Goal: Complete application form

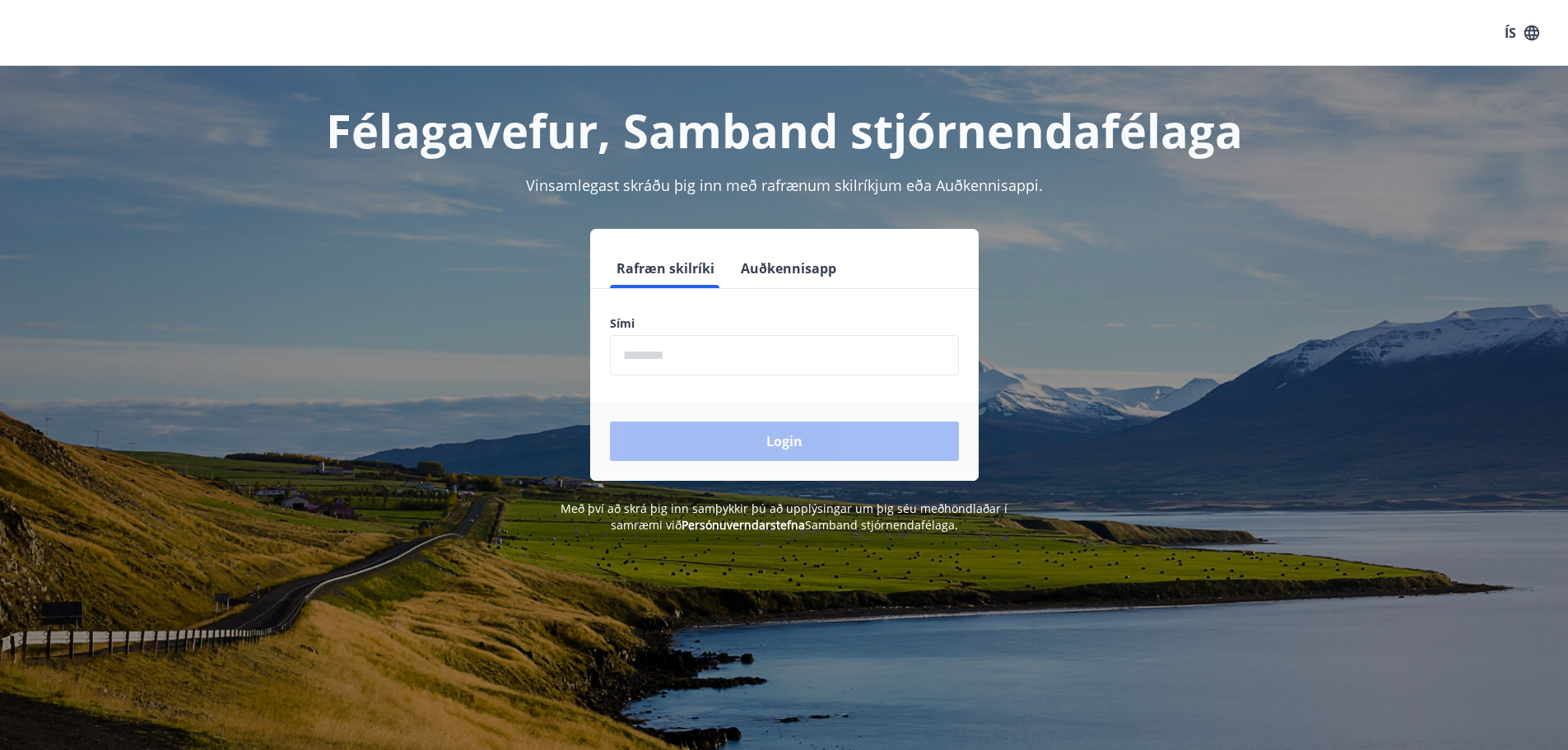
click at [674, 357] on input "phone" at bounding box center [784, 355] width 348 height 41
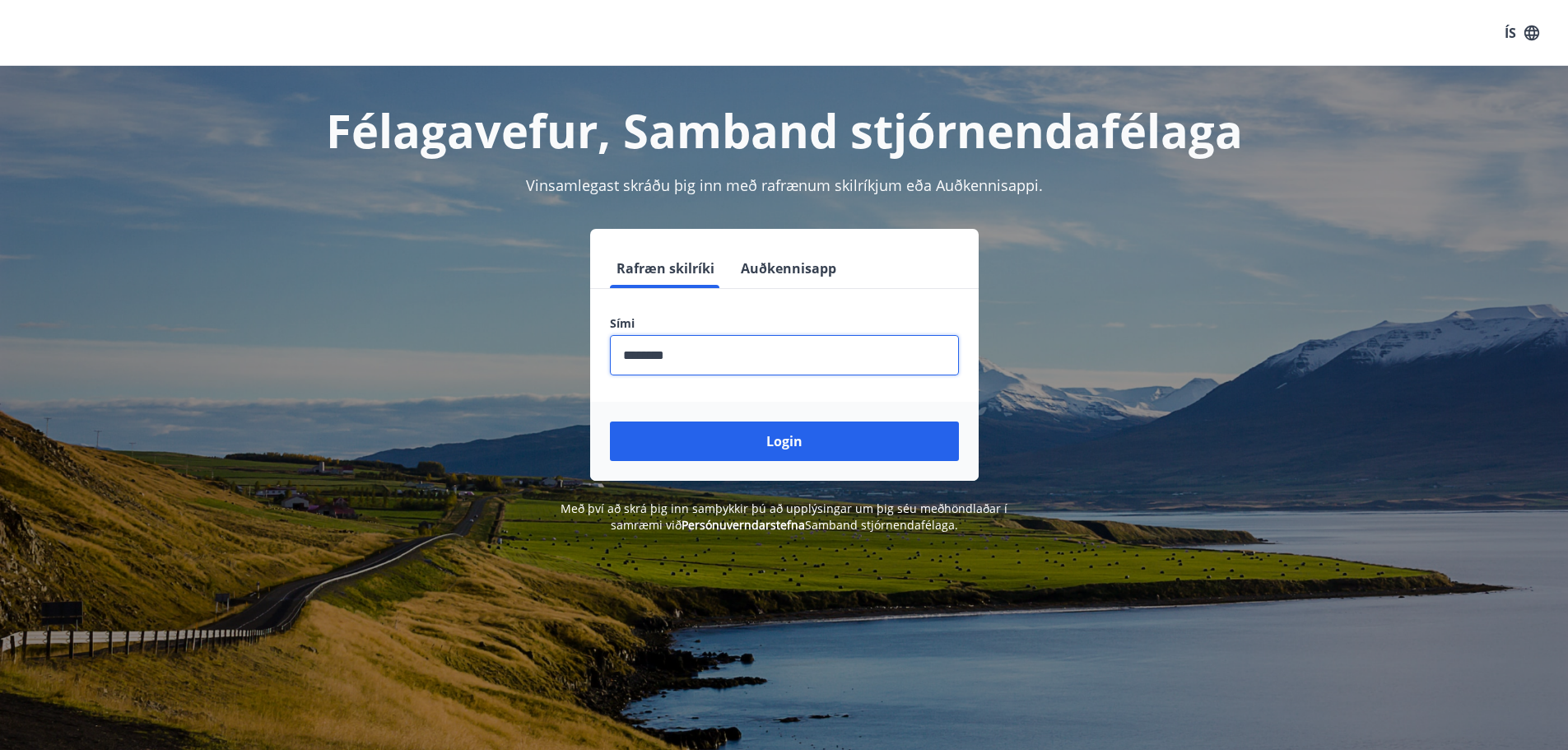
type input "********"
click at [610, 421] on button "Login" at bounding box center [784, 440] width 348 height 40
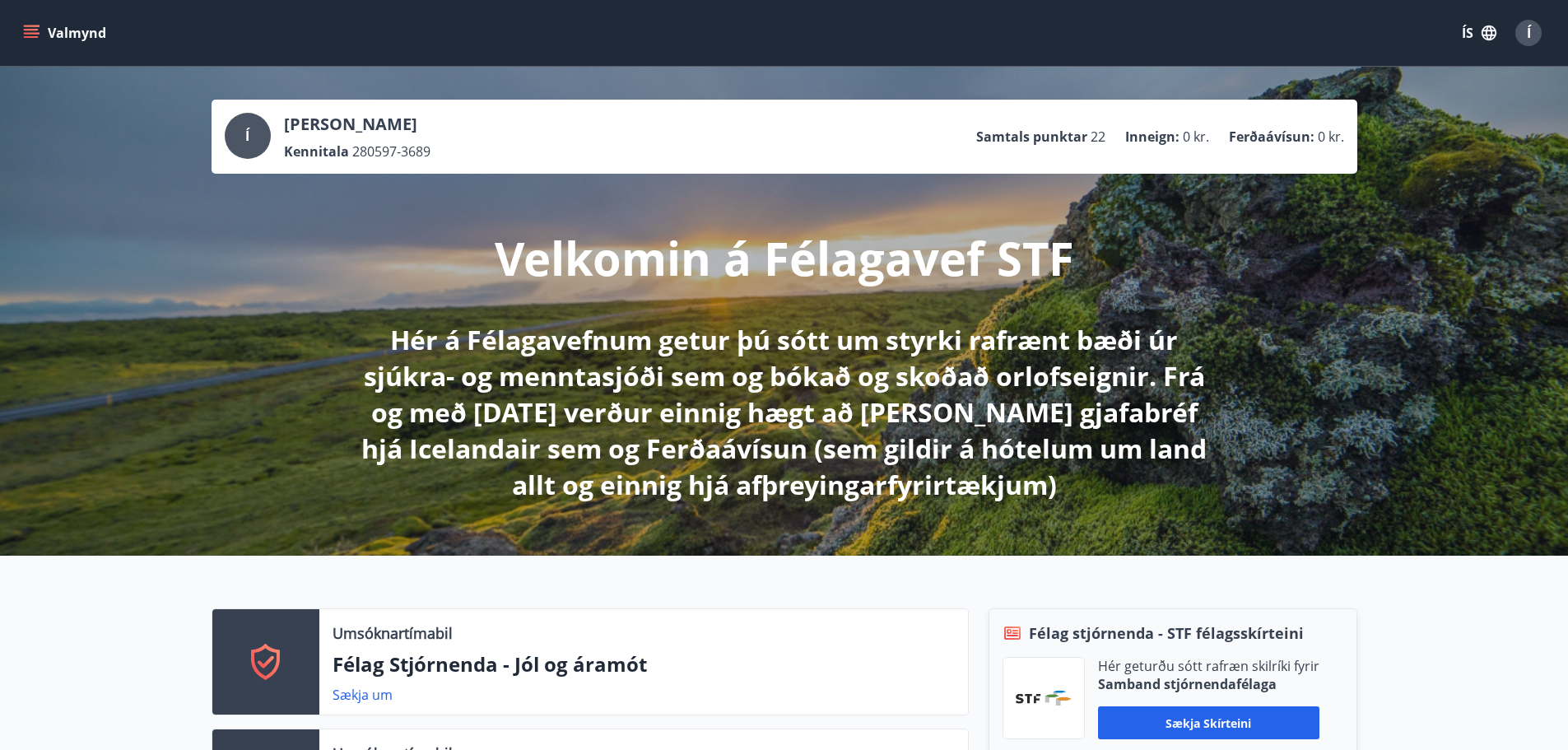
click at [35, 31] on icon "menu" at bounding box center [31, 33] width 16 height 16
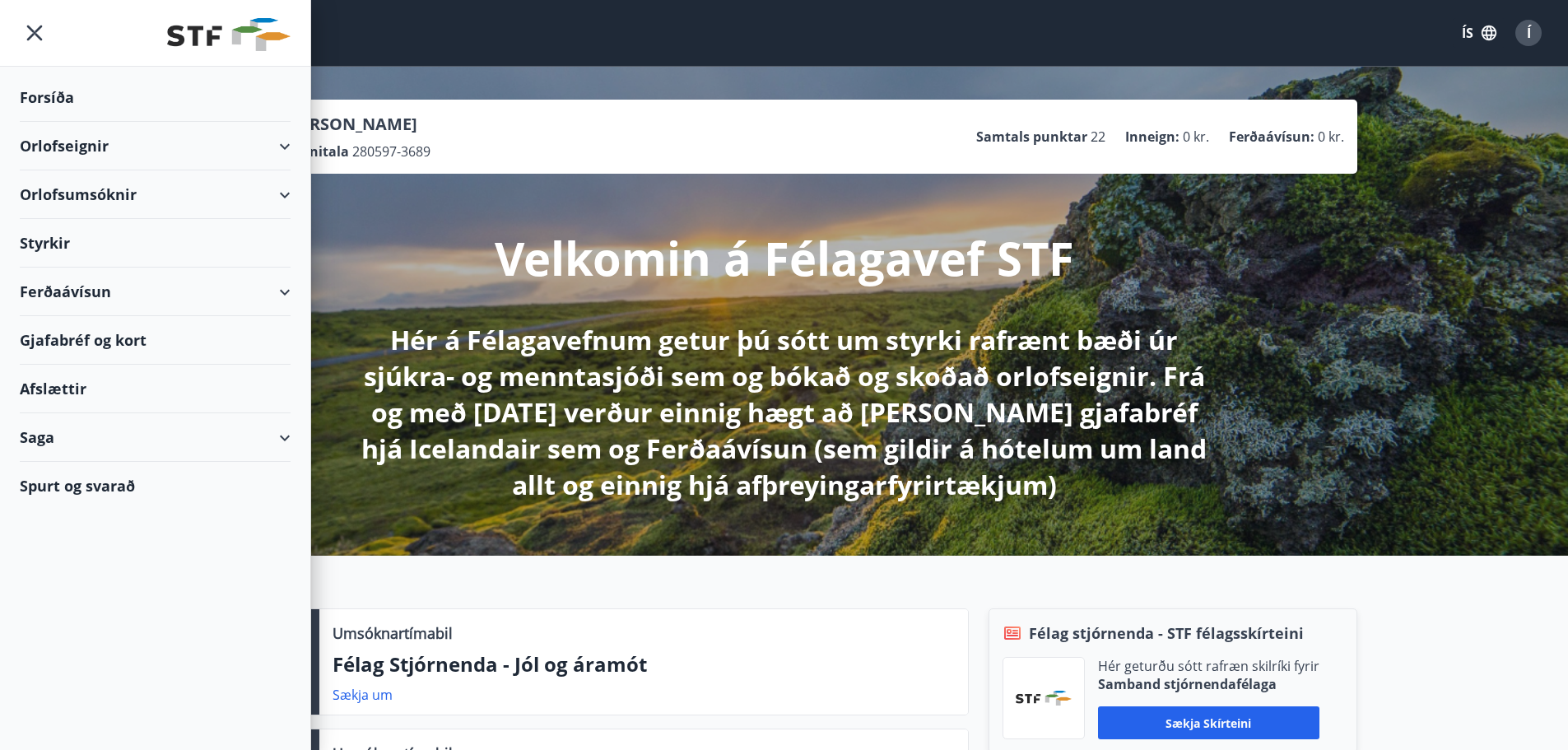
click at [274, 238] on div "Styrkir" at bounding box center [155, 243] width 271 height 48
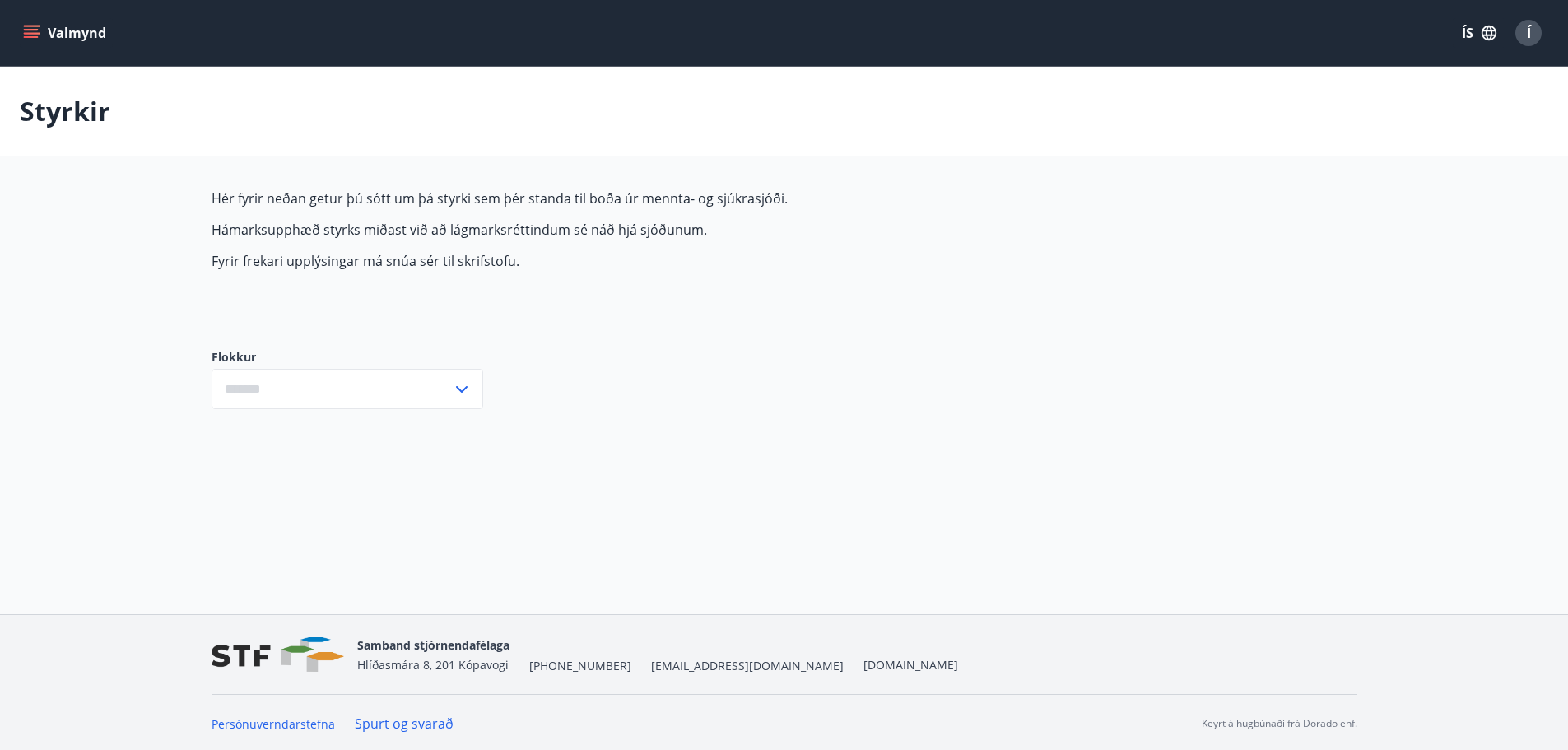
type input "***"
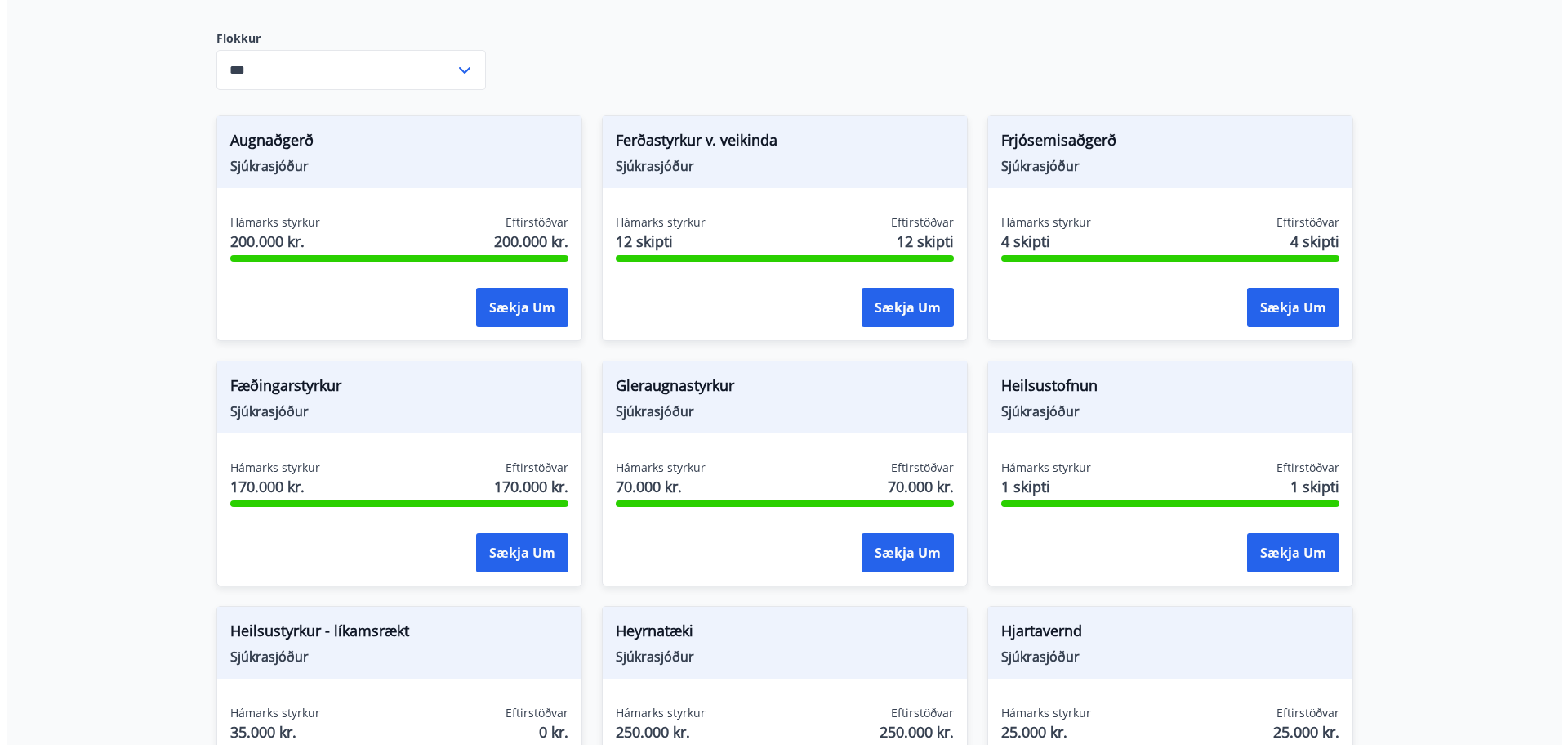
scroll to position [327, 0]
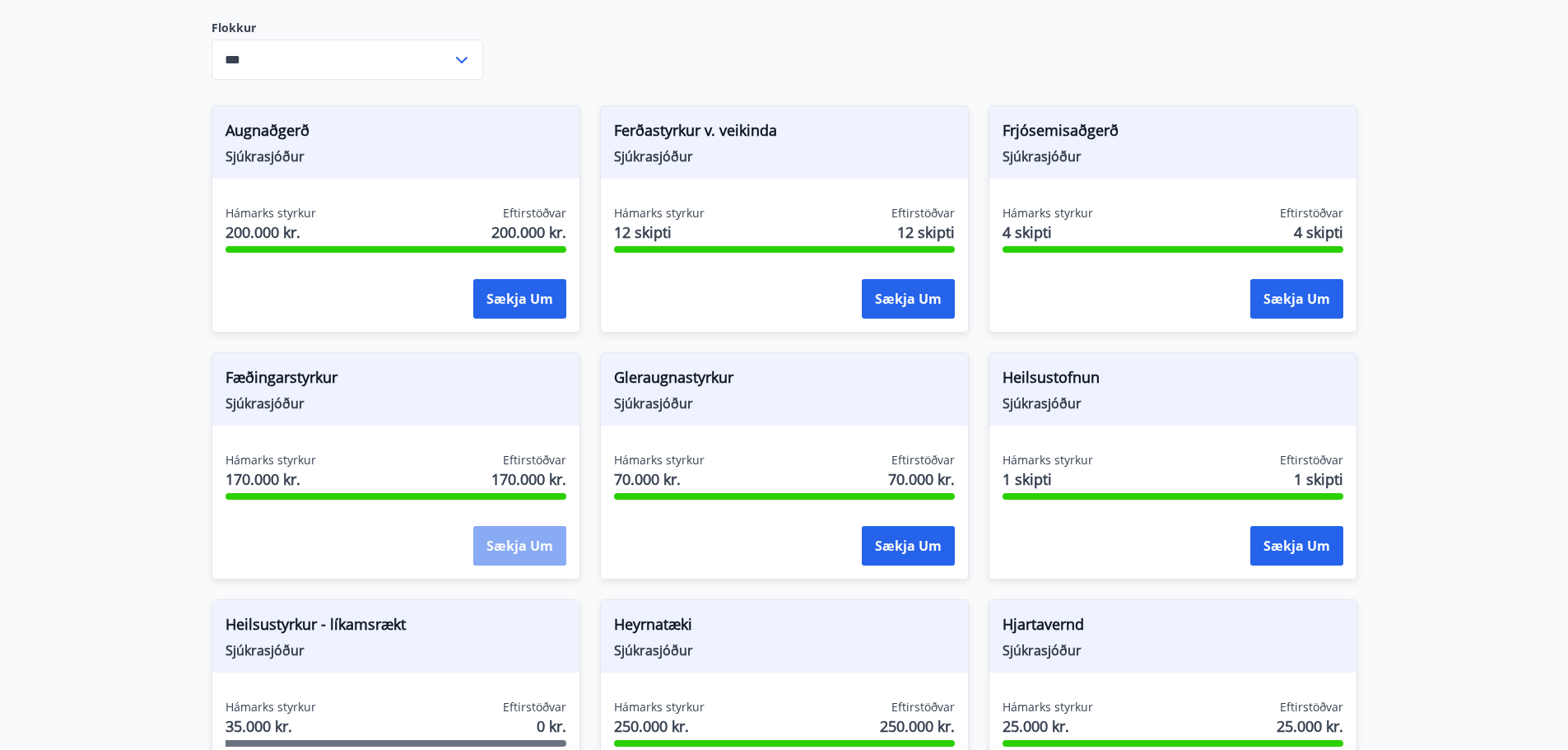
click at [530, 546] on button "Sækja um" at bounding box center [520, 545] width 93 height 40
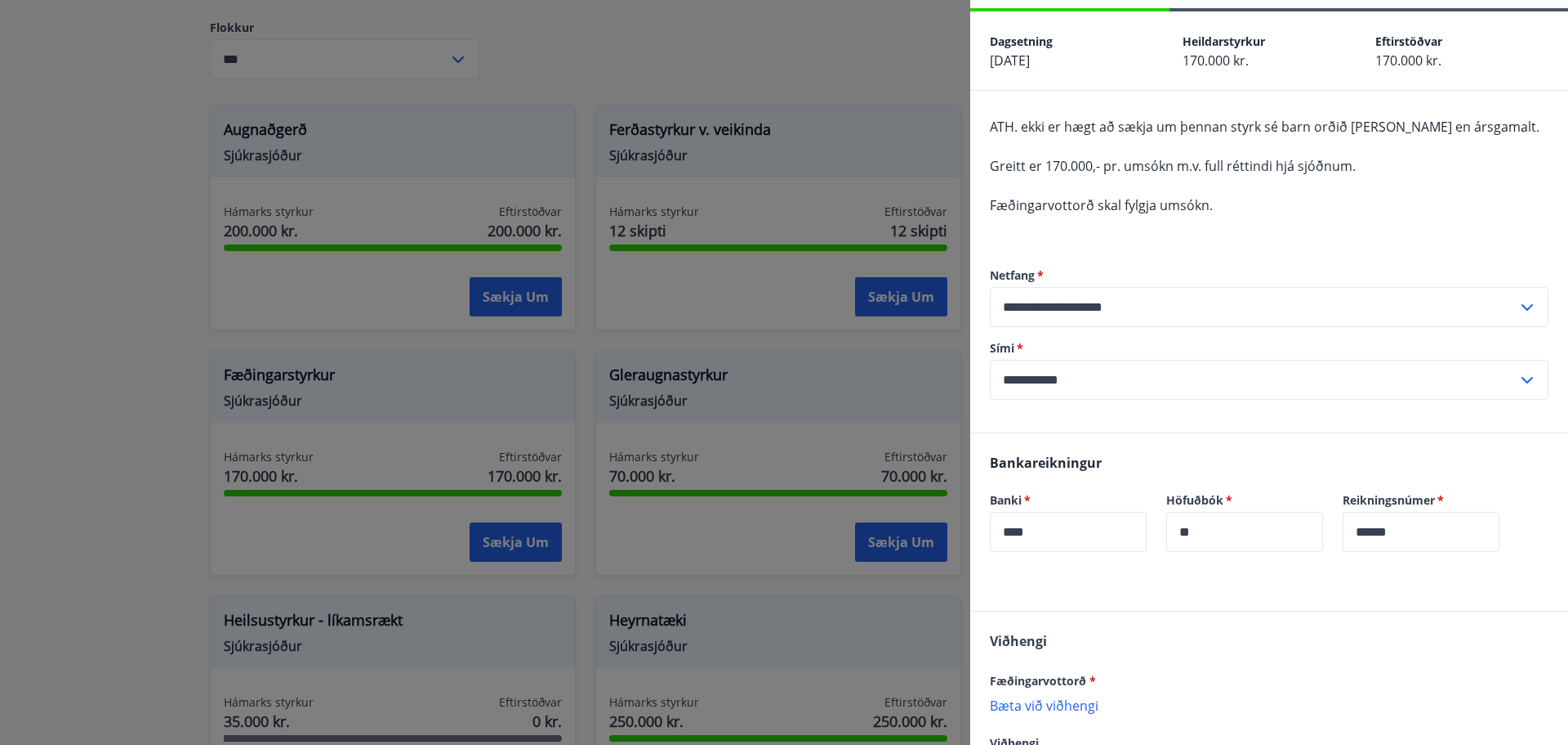
scroll to position [187, 0]
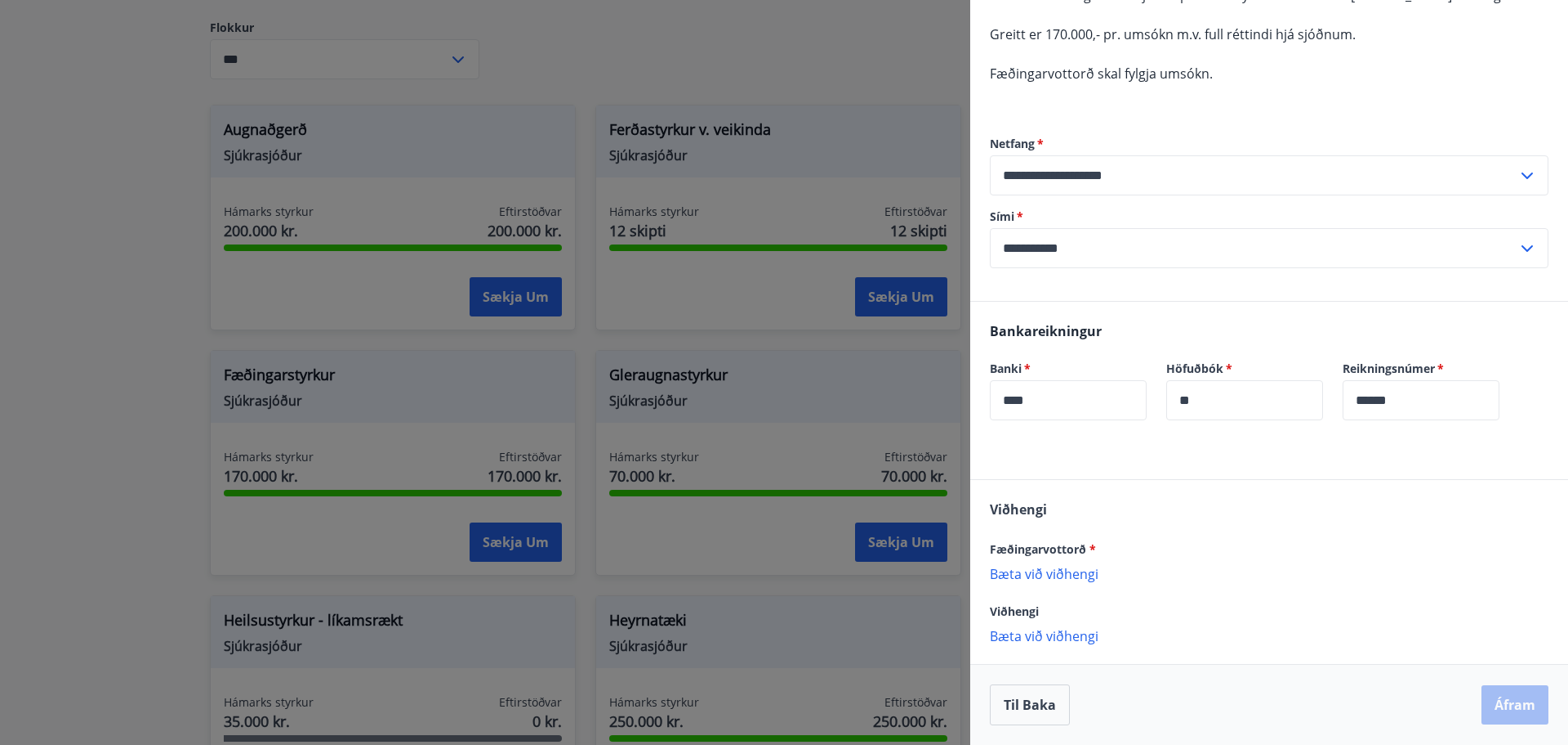
click at [1077, 565] on p "Bæta við viðhengi" at bounding box center [1269, 572] width 559 height 16
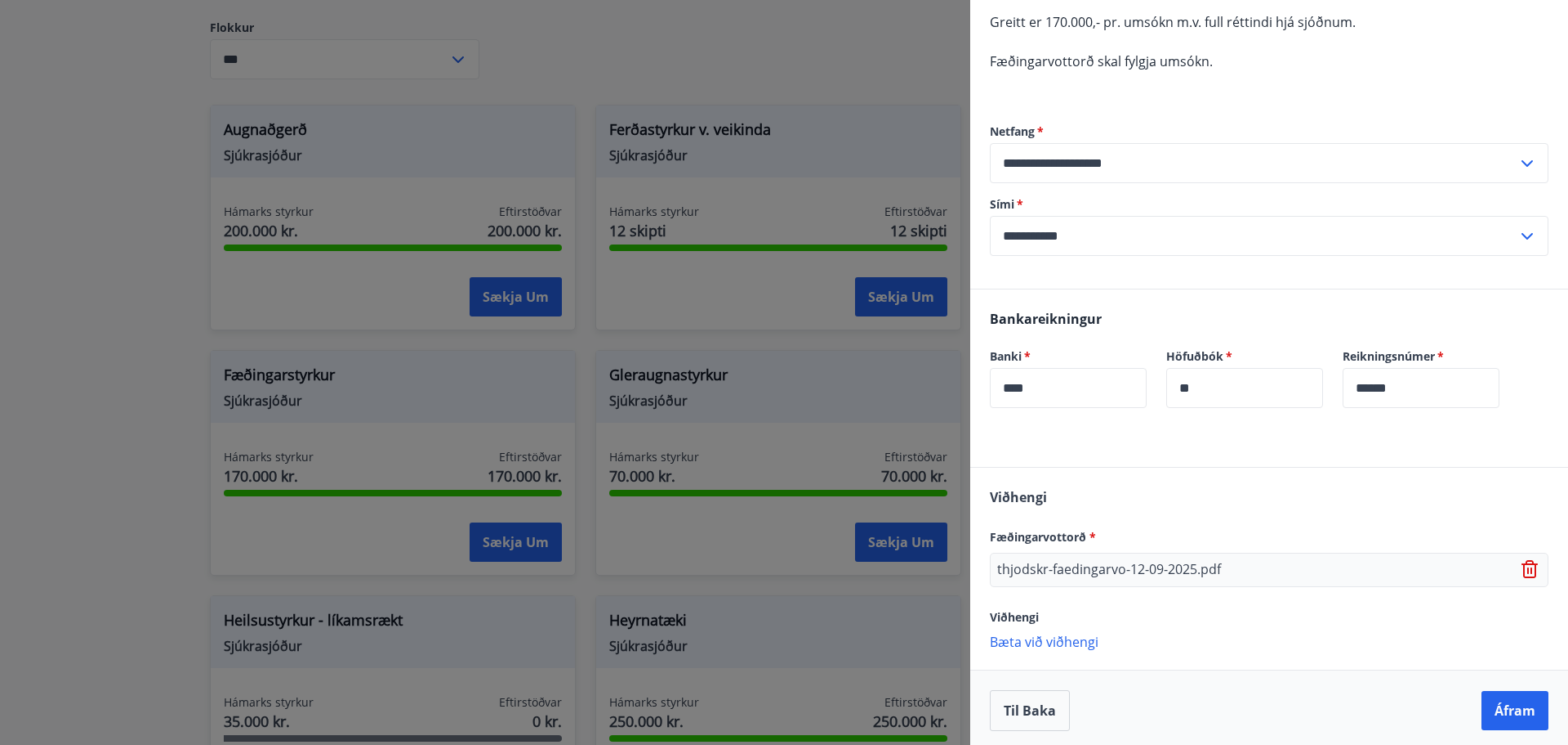
scroll to position [205, 0]
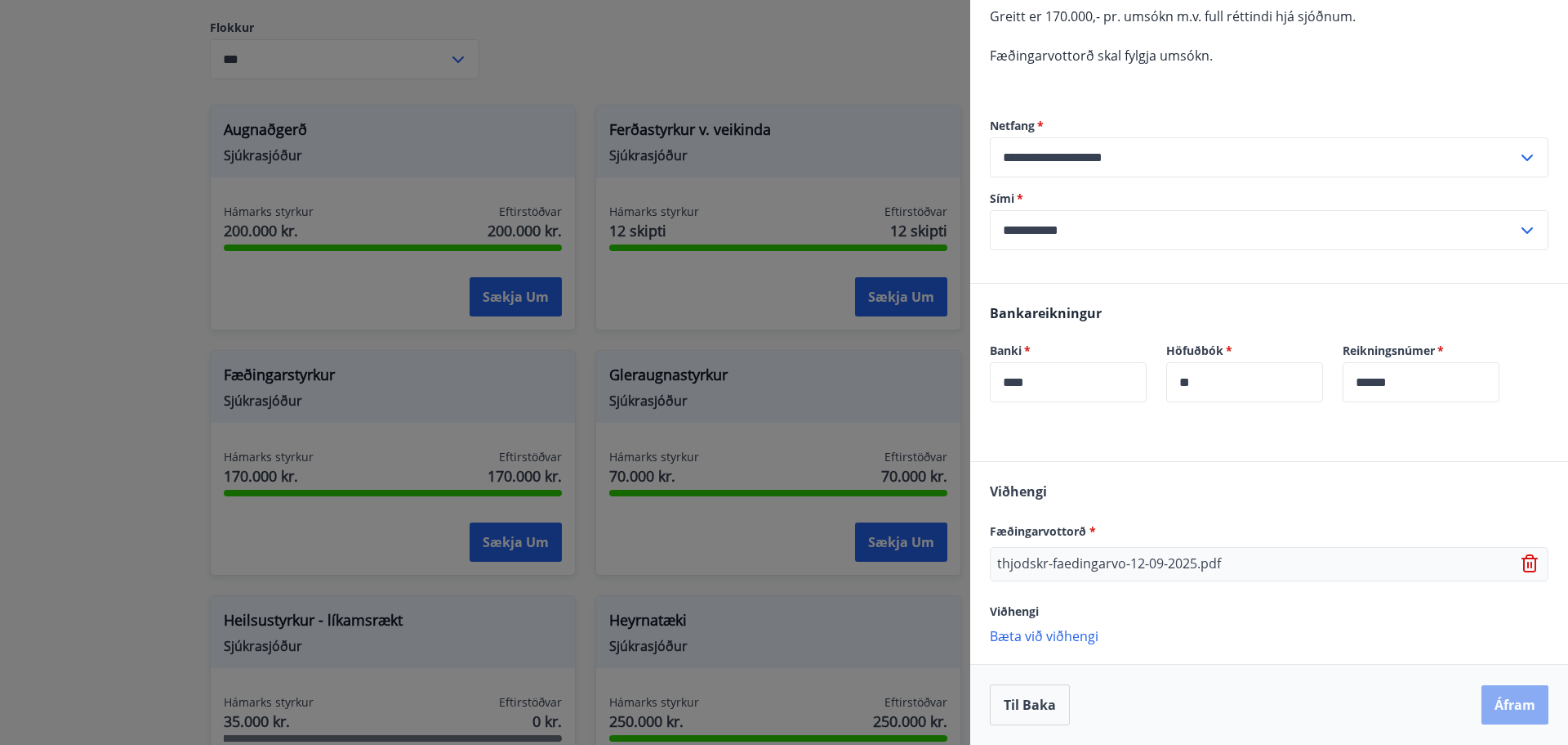
click at [1515, 711] on button "Áfram" at bounding box center [1515, 704] width 67 height 39
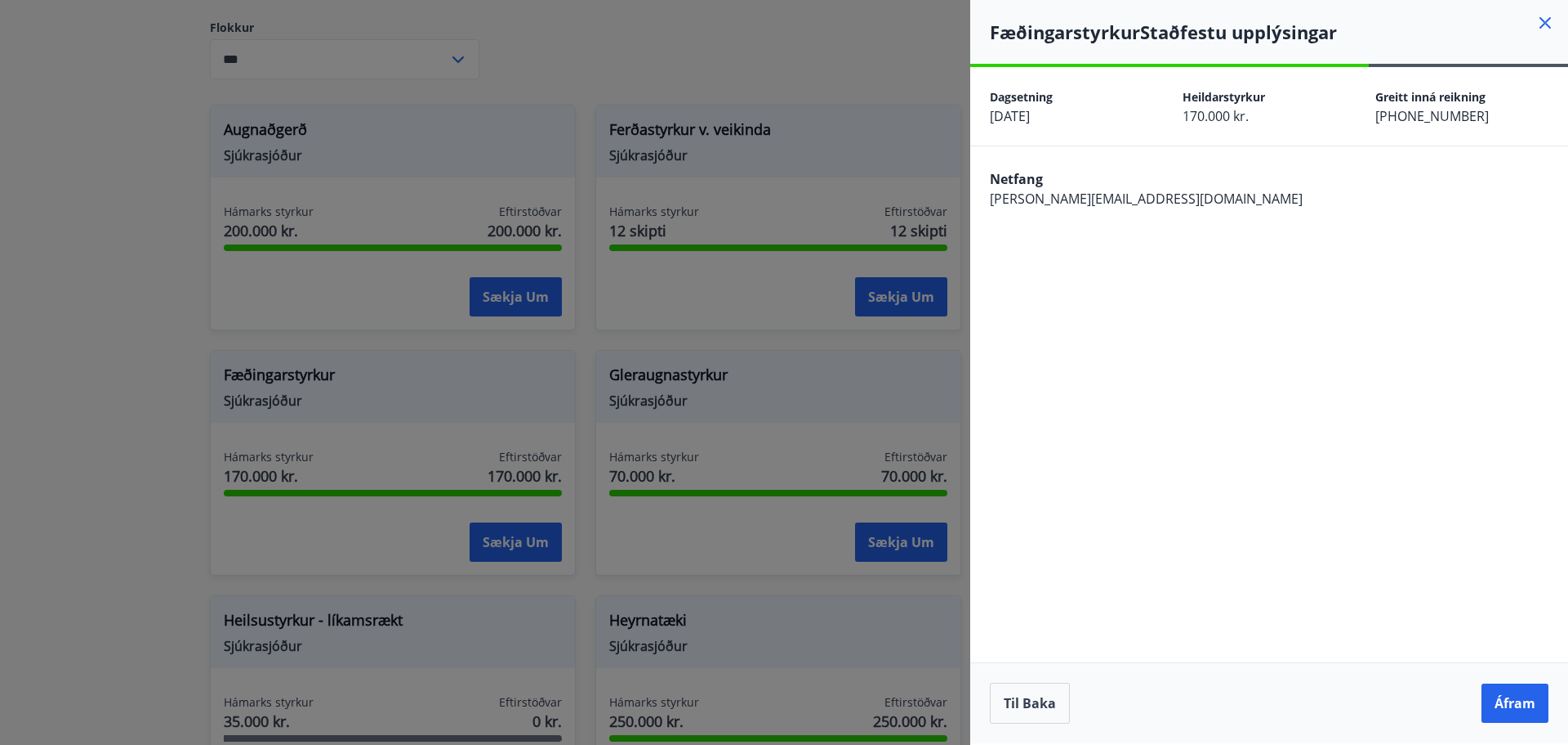
scroll to position [0, 0]
click at [1518, 698] on button "Áfram" at bounding box center [1515, 703] width 67 height 39
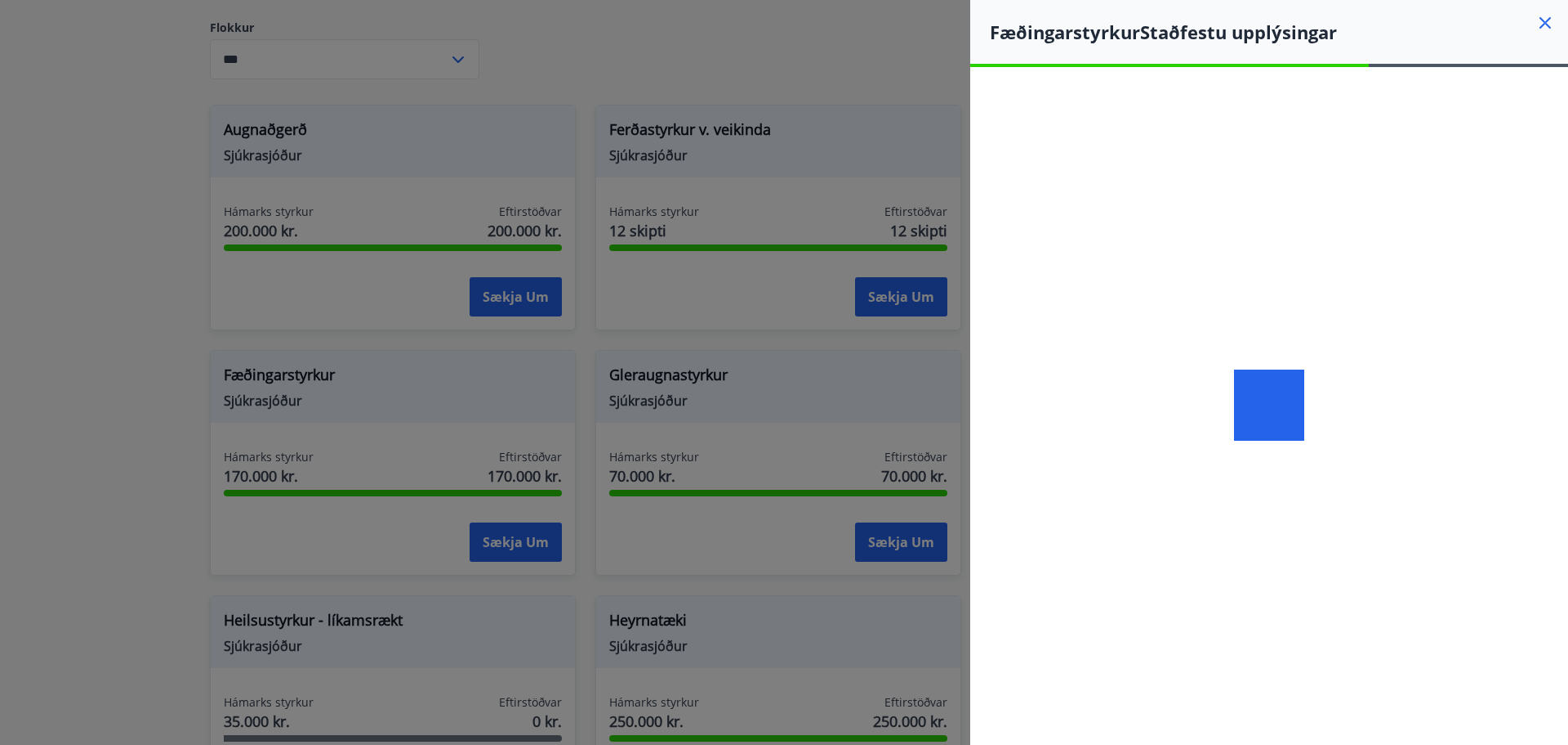
click at [1546, 25] on icon at bounding box center [1545, 23] width 19 height 19
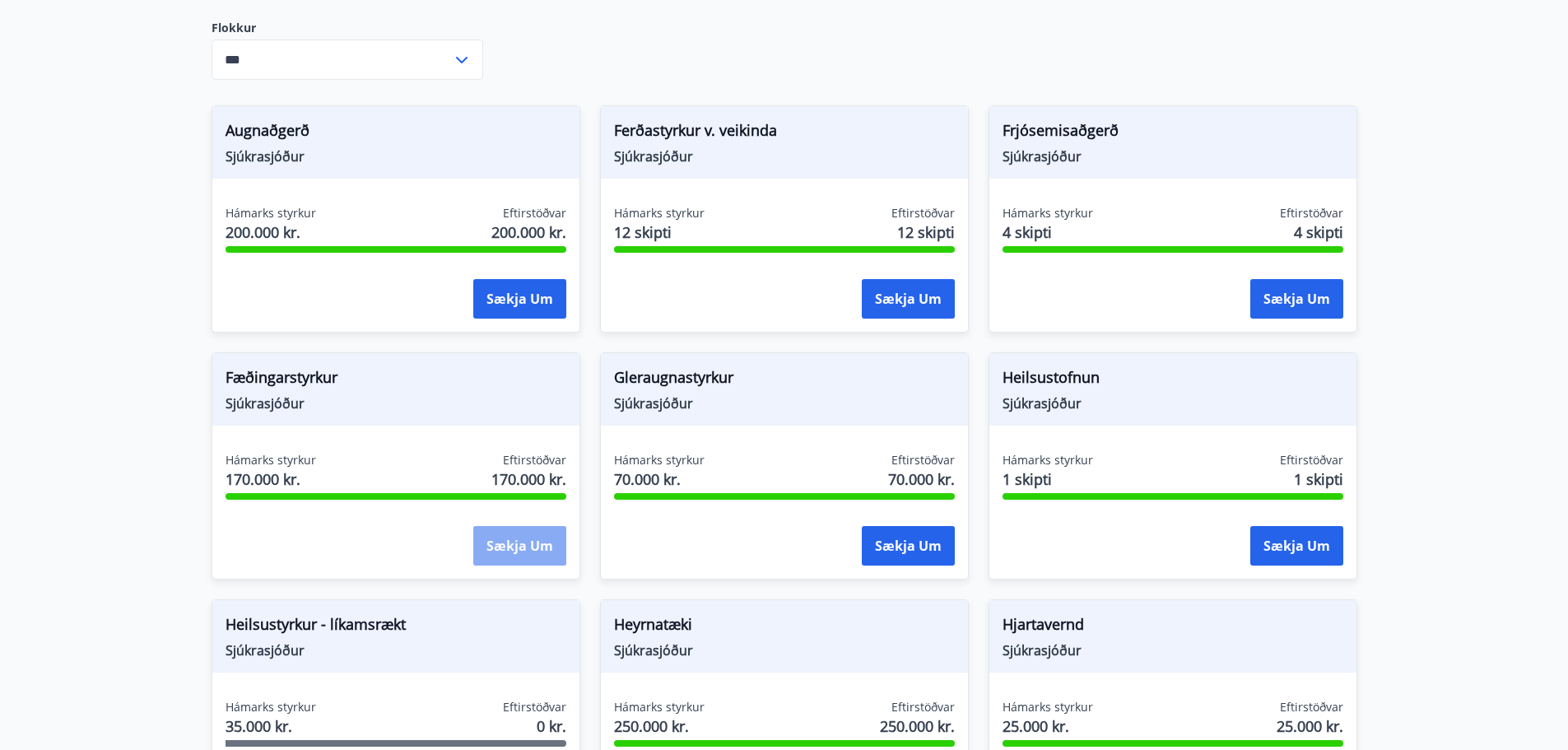
click at [527, 552] on button "Sækja um" at bounding box center [520, 545] width 93 height 40
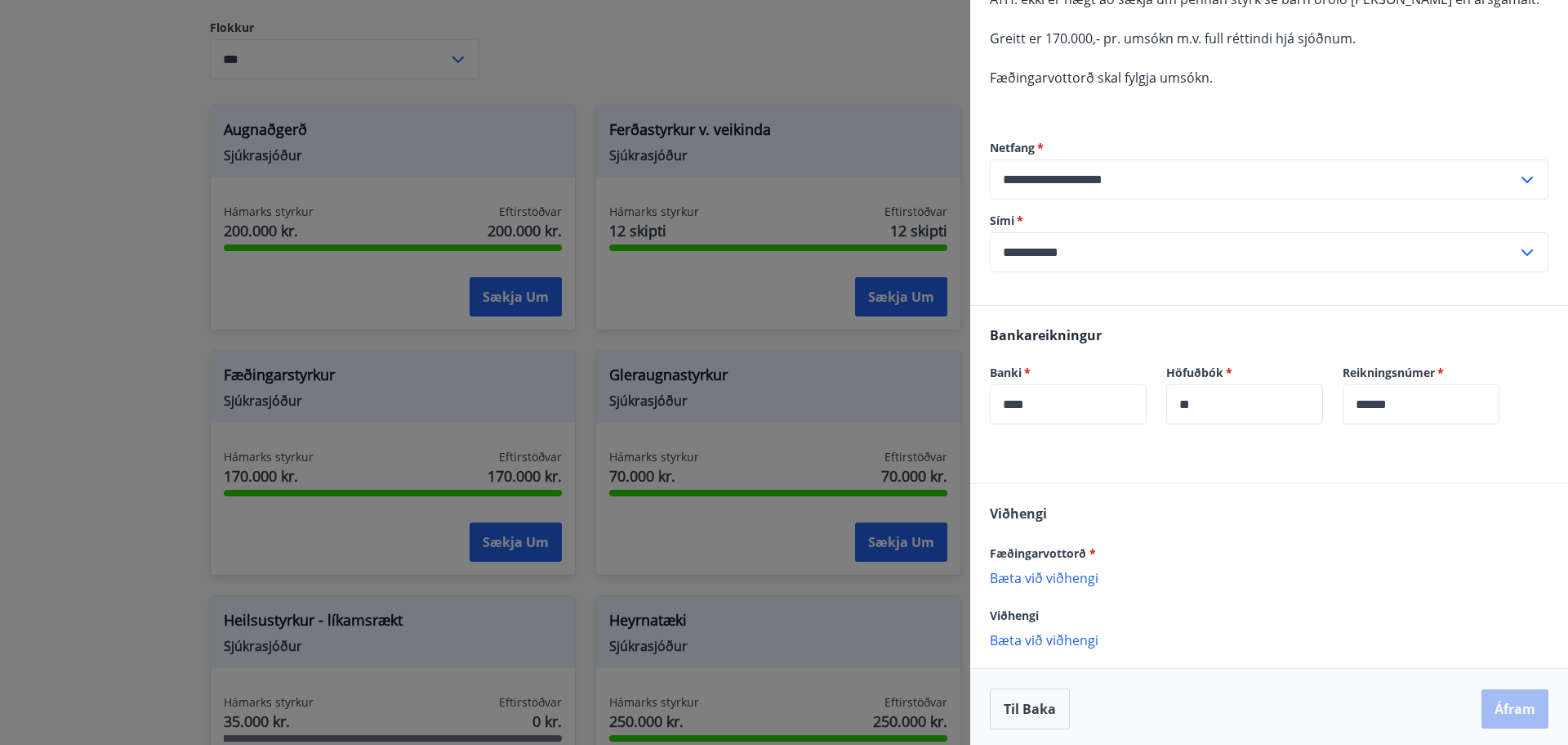
scroll to position [187, 0]
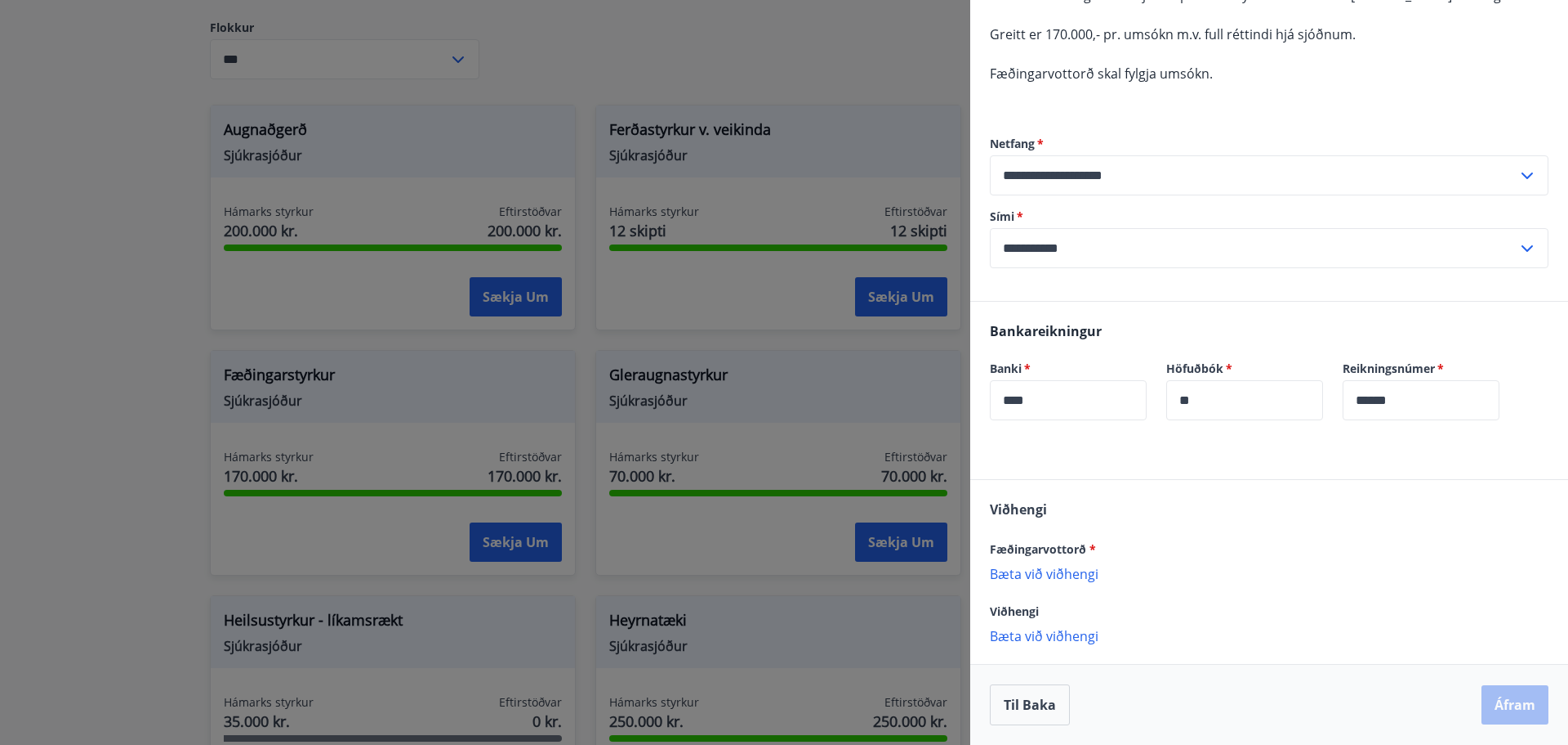
click at [1066, 578] on p "Bæta við viðhengi" at bounding box center [1269, 572] width 559 height 16
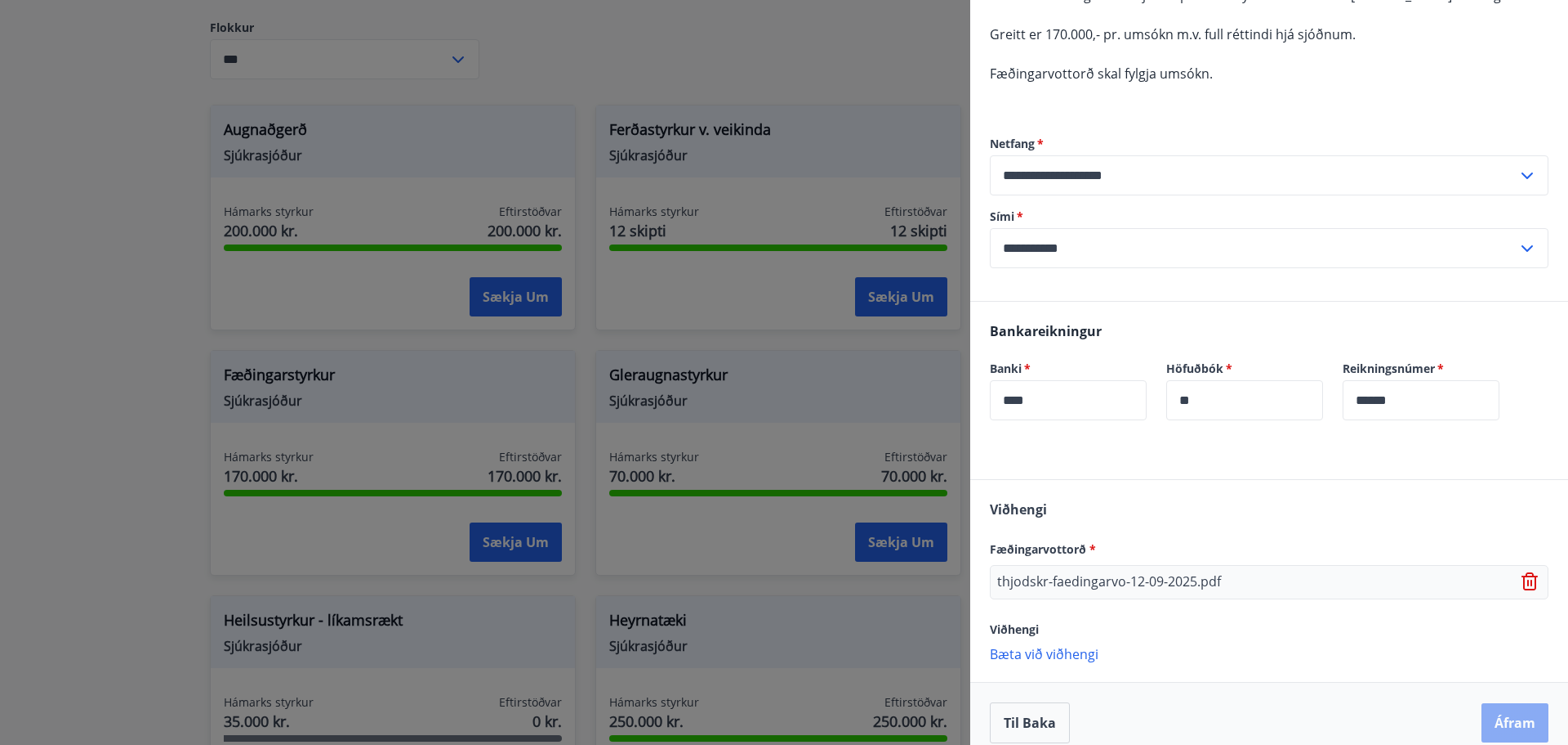
click at [1507, 716] on button "Áfram" at bounding box center [1515, 722] width 67 height 39
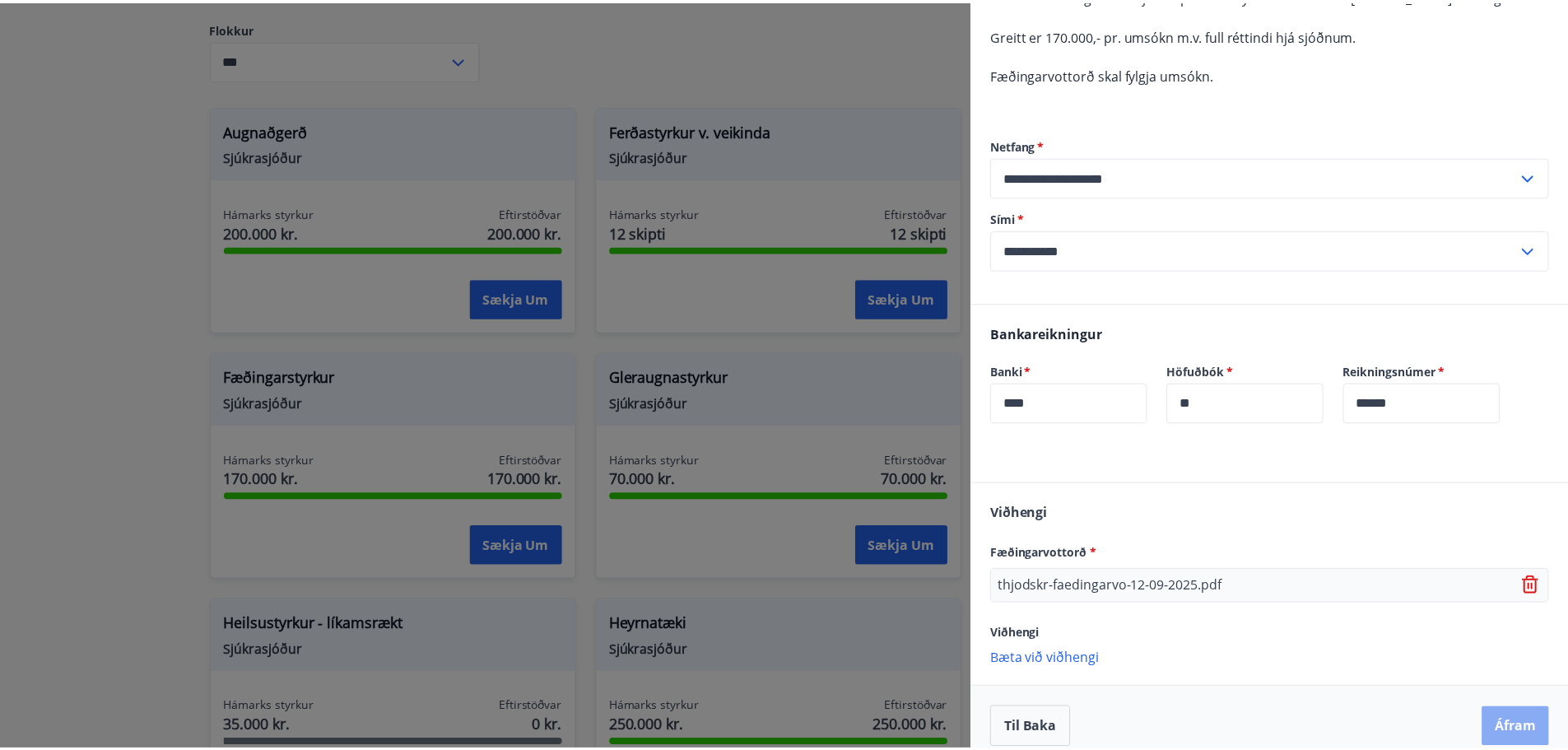
scroll to position [0, 0]
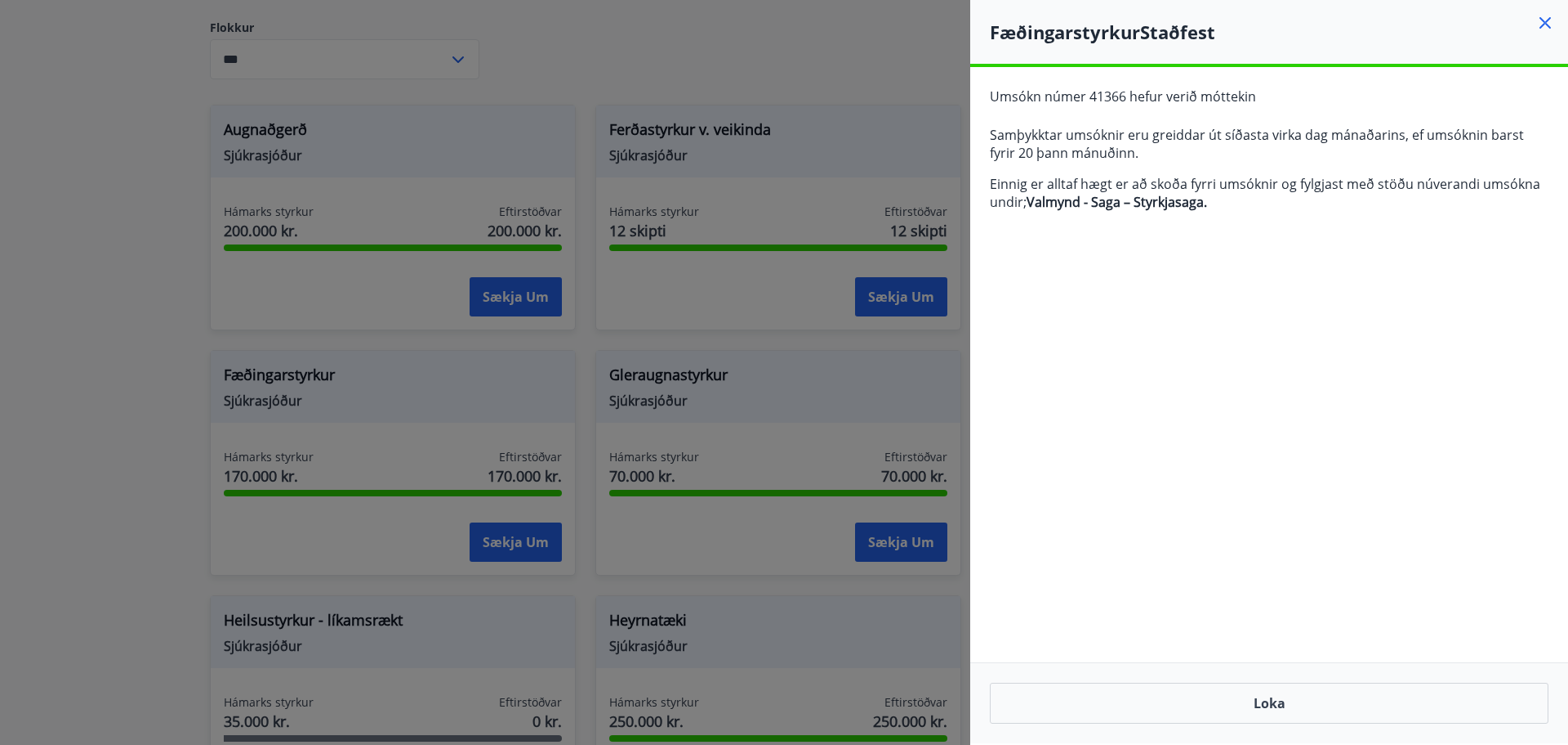
click at [1300, 721] on button "Loka" at bounding box center [1269, 703] width 559 height 41
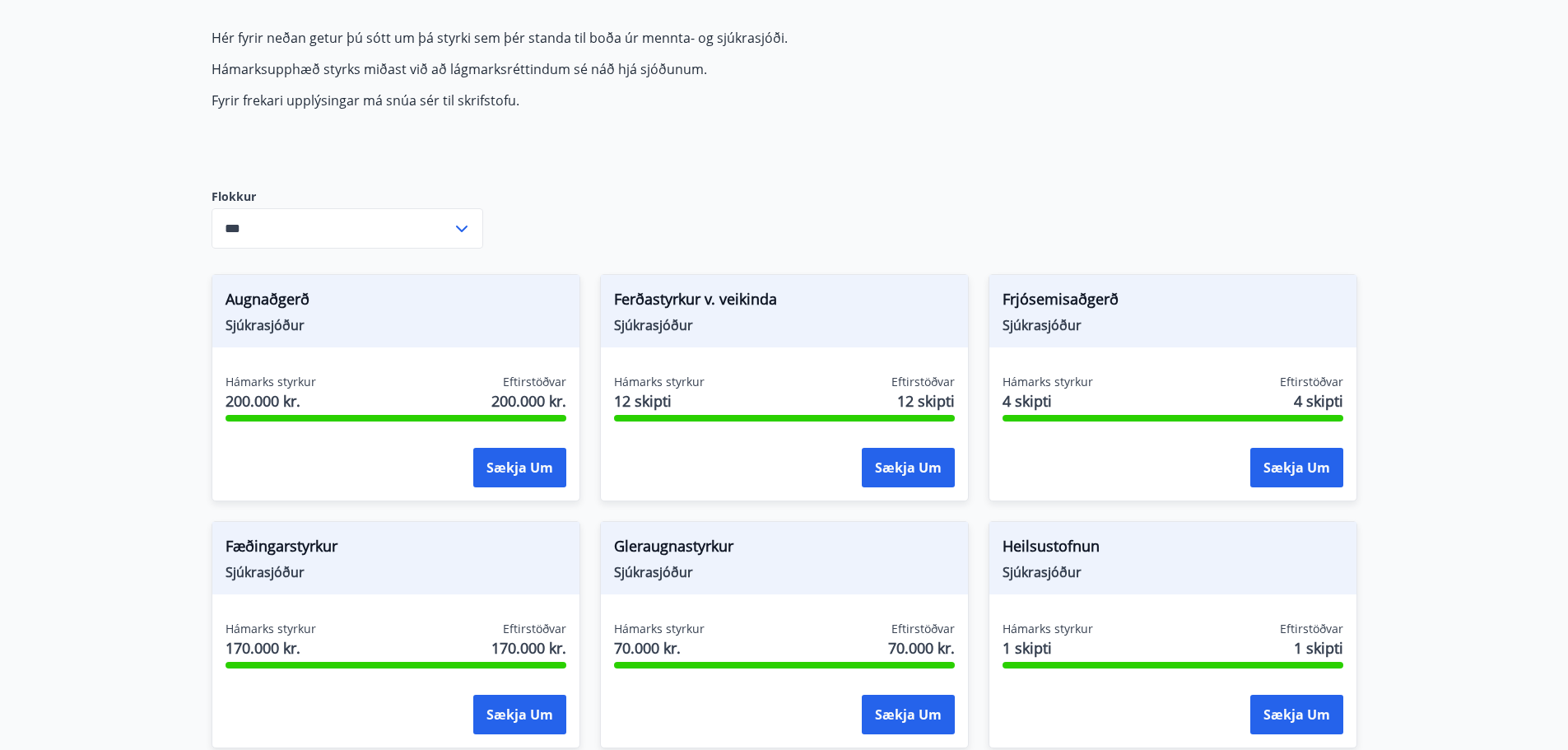
scroll to position [152, 0]
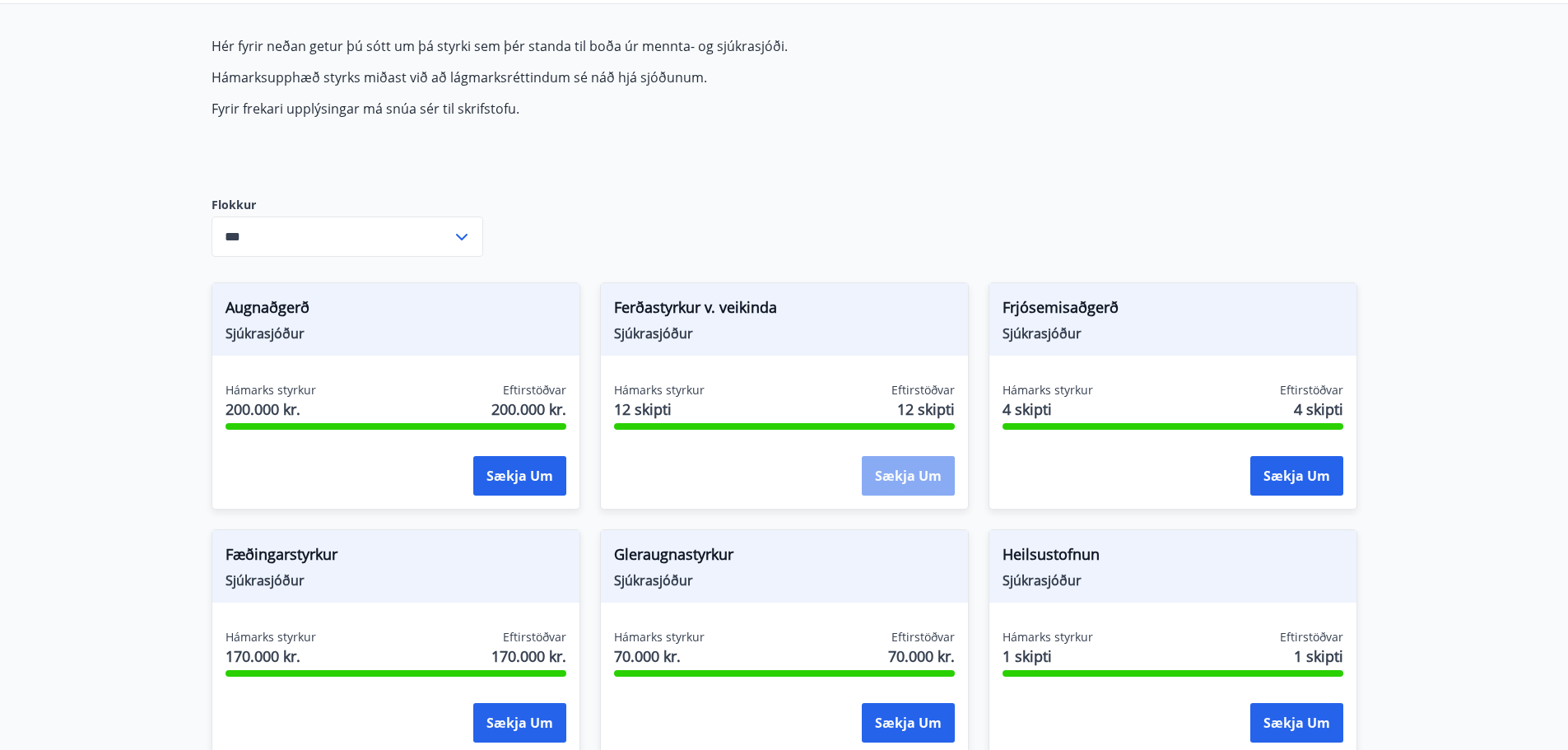
click at [865, 470] on button "Sækja um" at bounding box center [908, 475] width 93 height 40
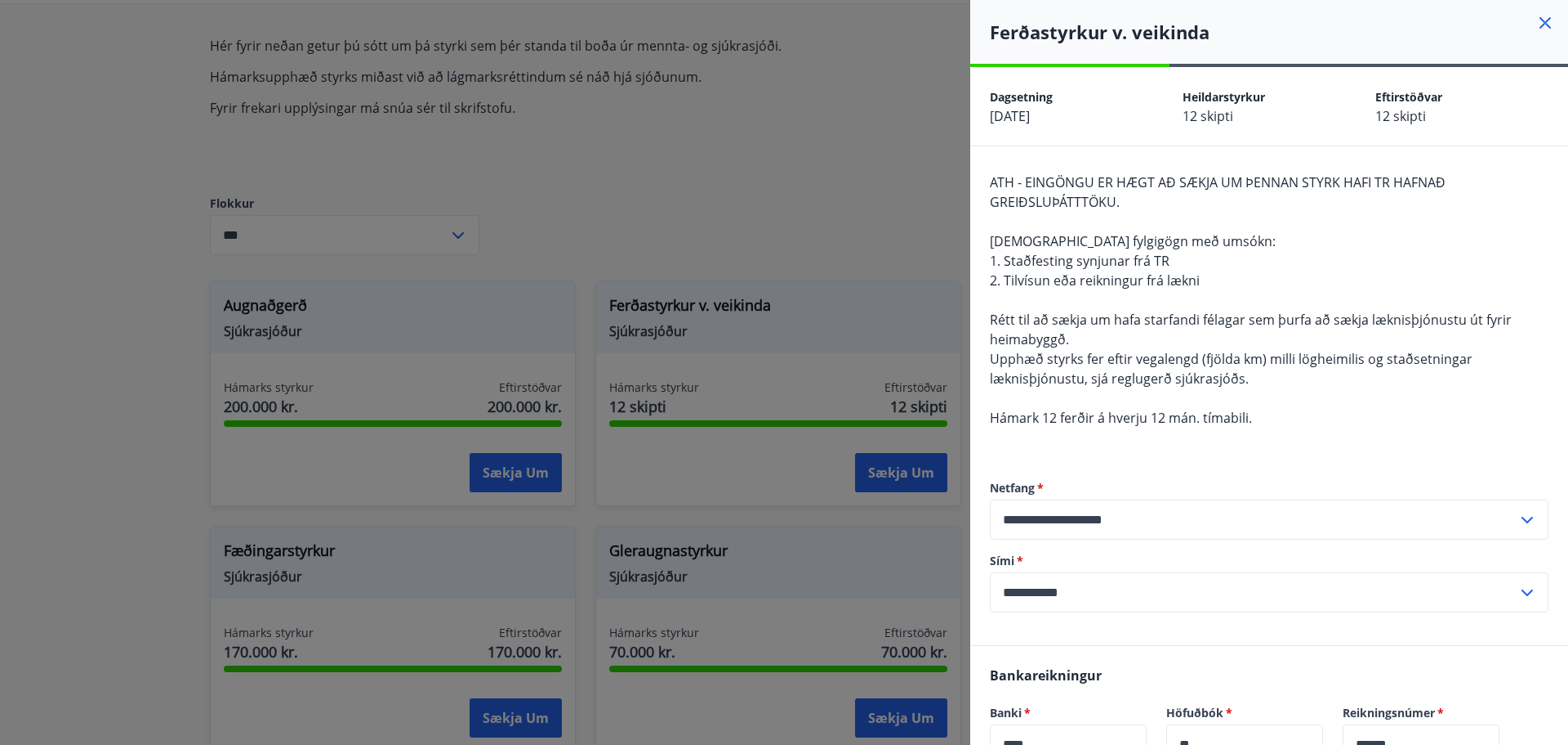
click at [160, 429] on div at bounding box center [784, 372] width 1568 height 745
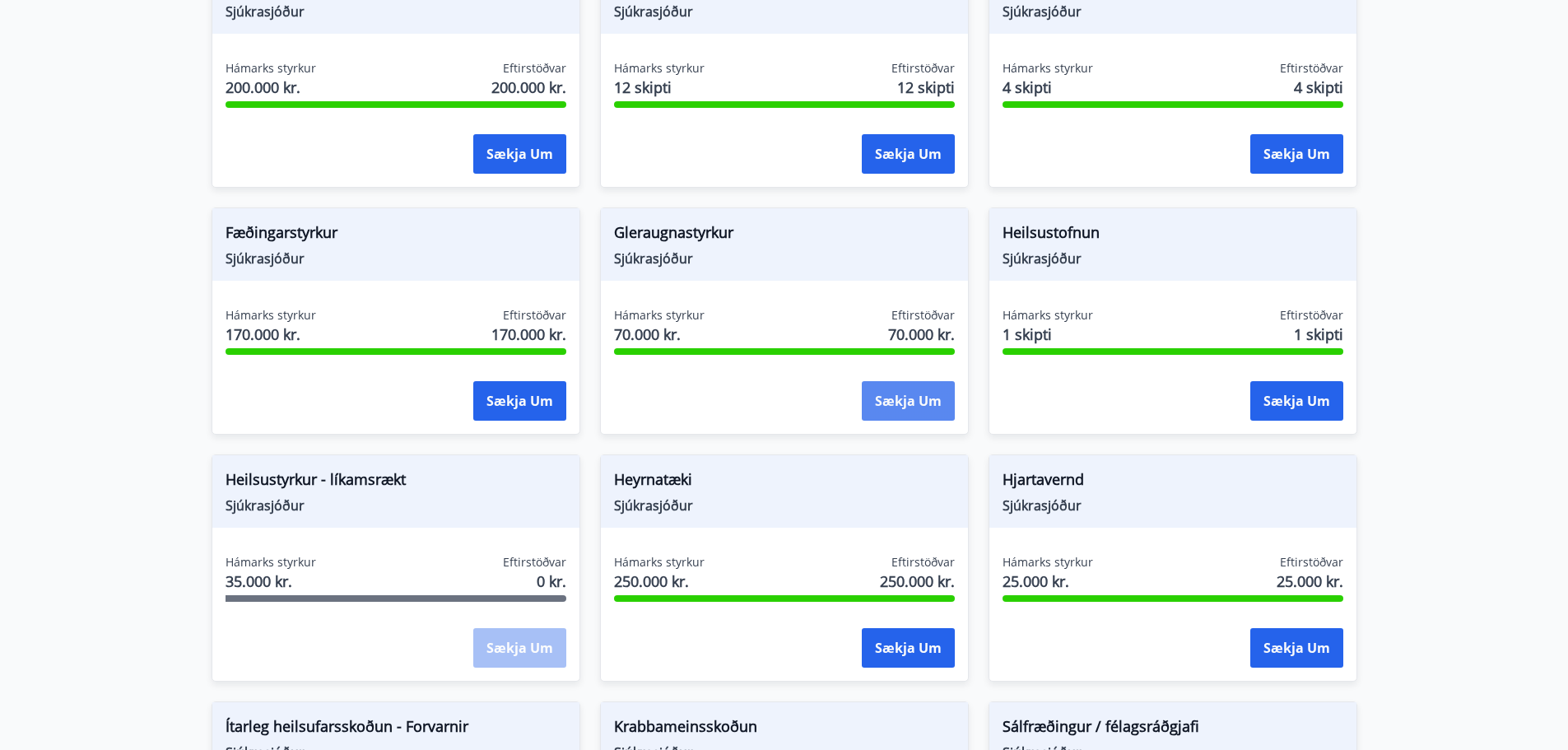
scroll to position [481, 0]
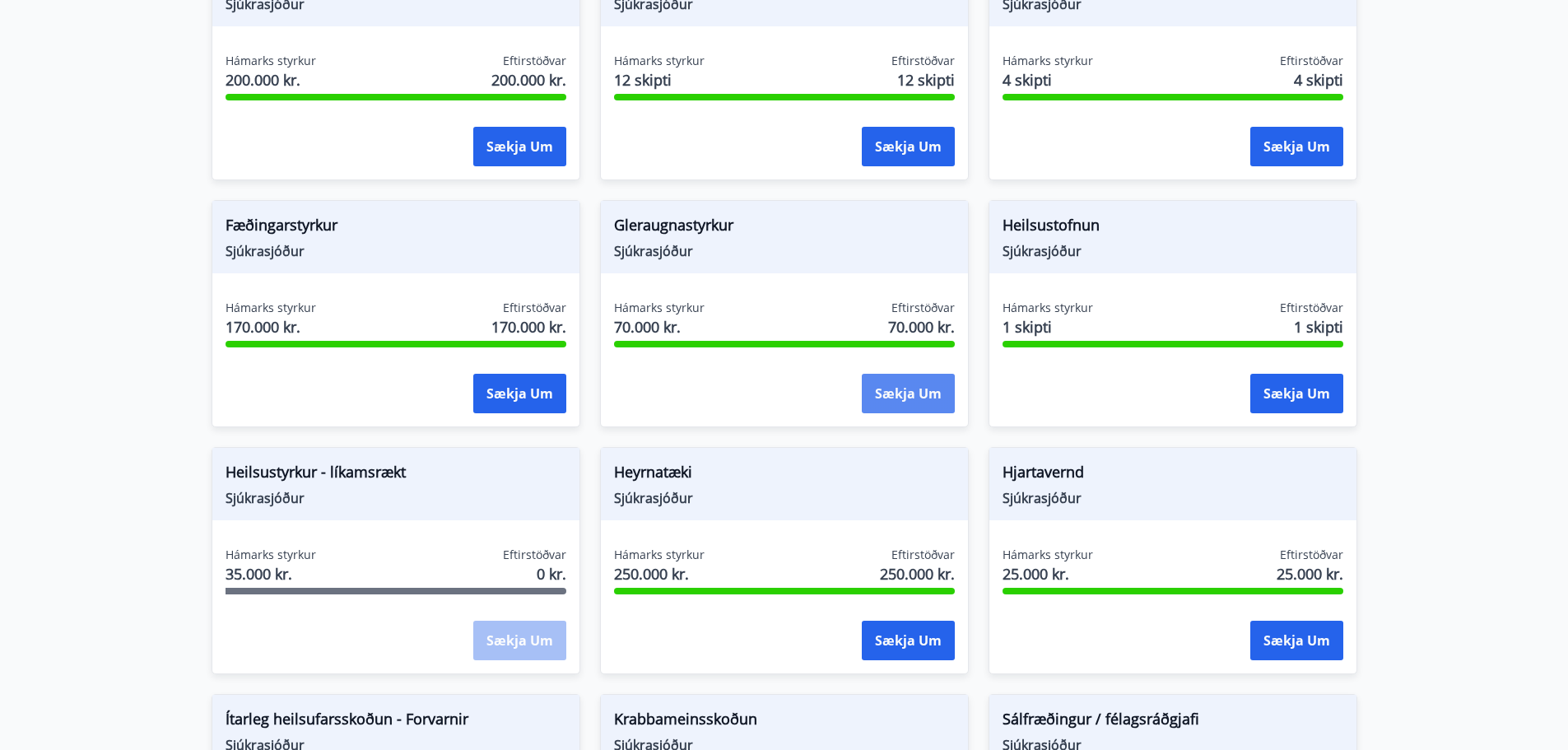
click at [898, 395] on button "Sækja um" at bounding box center [908, 393] width 93 height 40
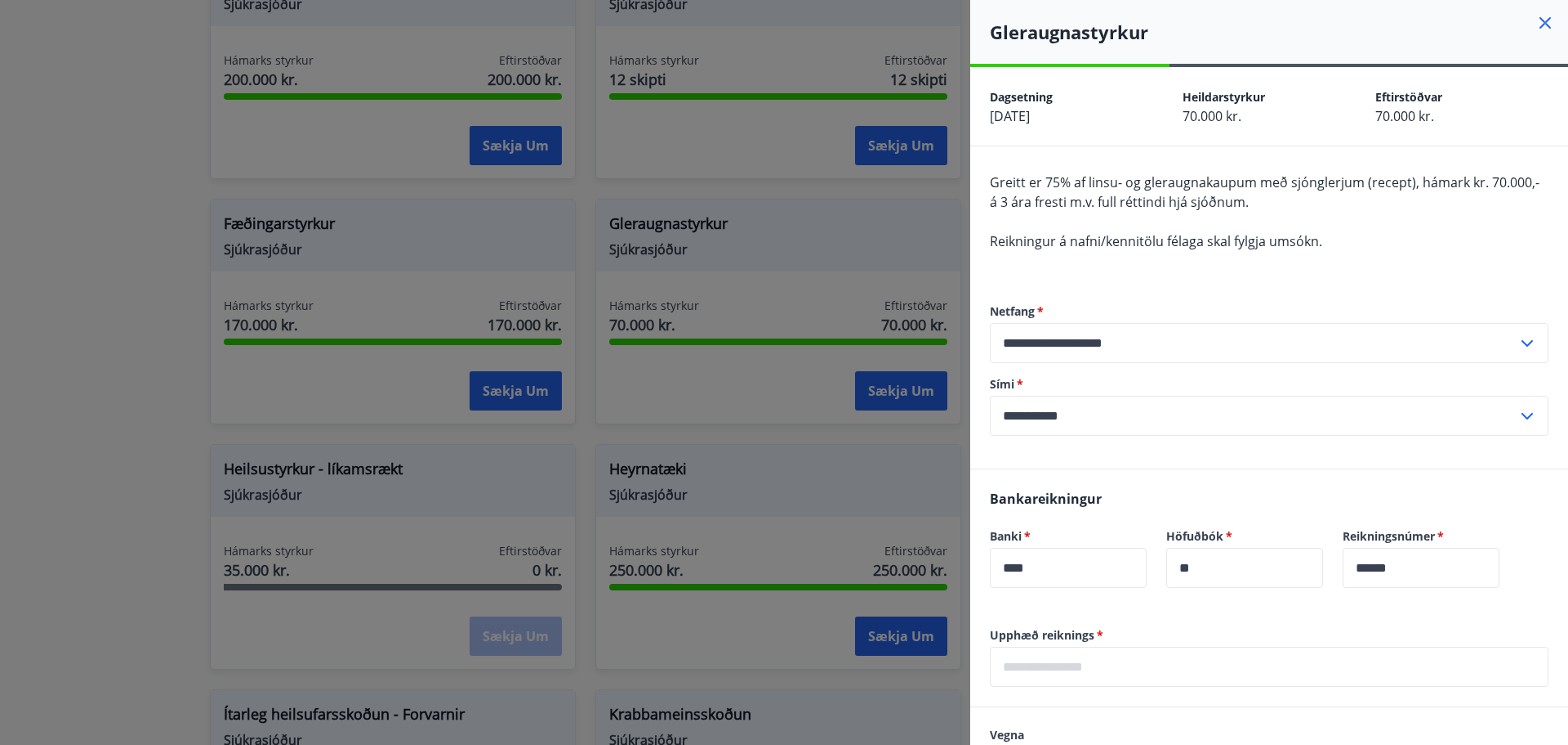
click at [194, 195] on div at bounding box center [784, 372] width 1568 height 745
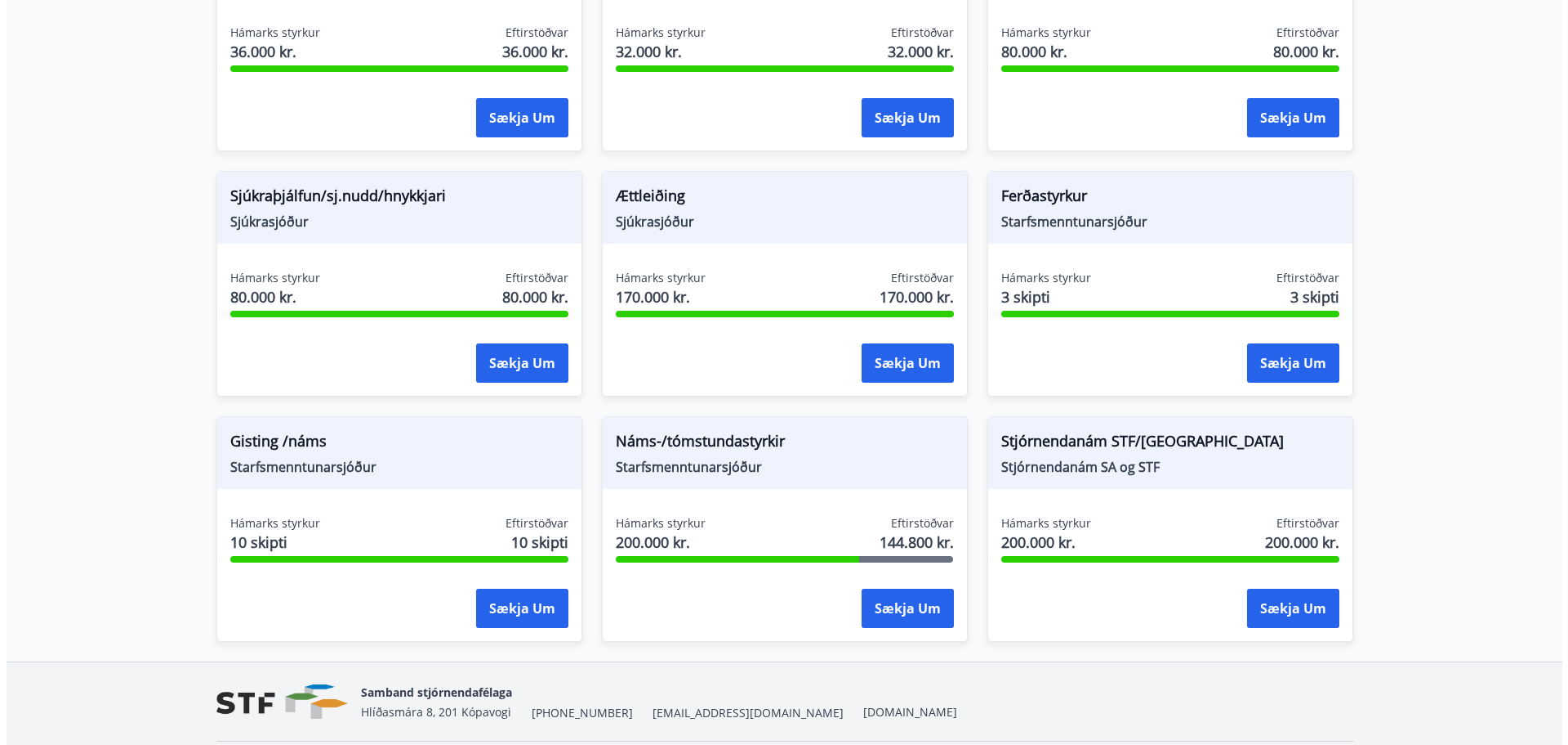
scroll to position [1296, 0]
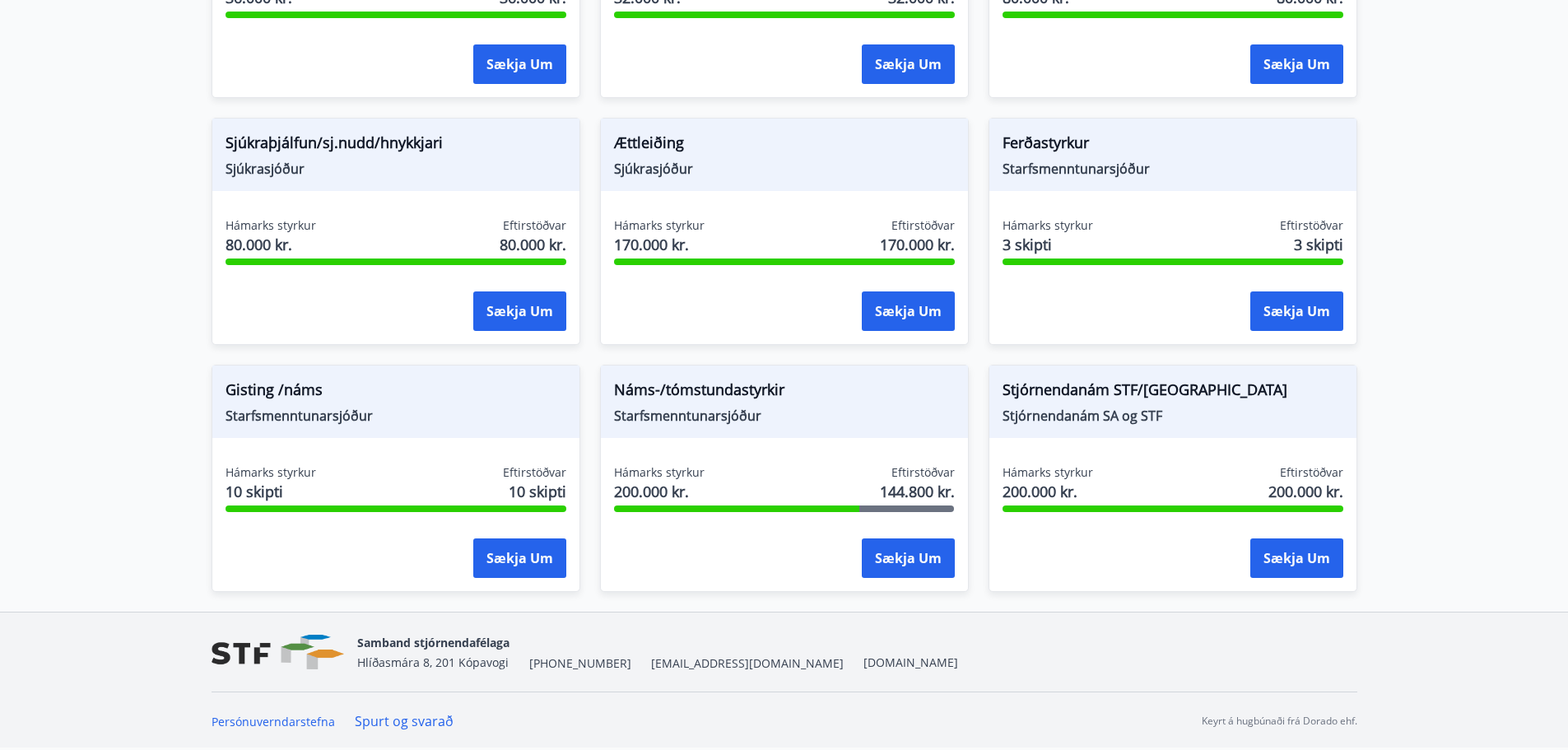
drag, startPoint x: 694, startPoint y: 403, endPoint x: 680, endPoint y: 395, distance: 16.1
click at [694, 404] on span "Náms-/tómstundastyrkir" at bounding box center [784, 392] width 341 height 28
click at [877, 552] on button "Sækja um" at bounding box center [908, 557] width 93 height 40
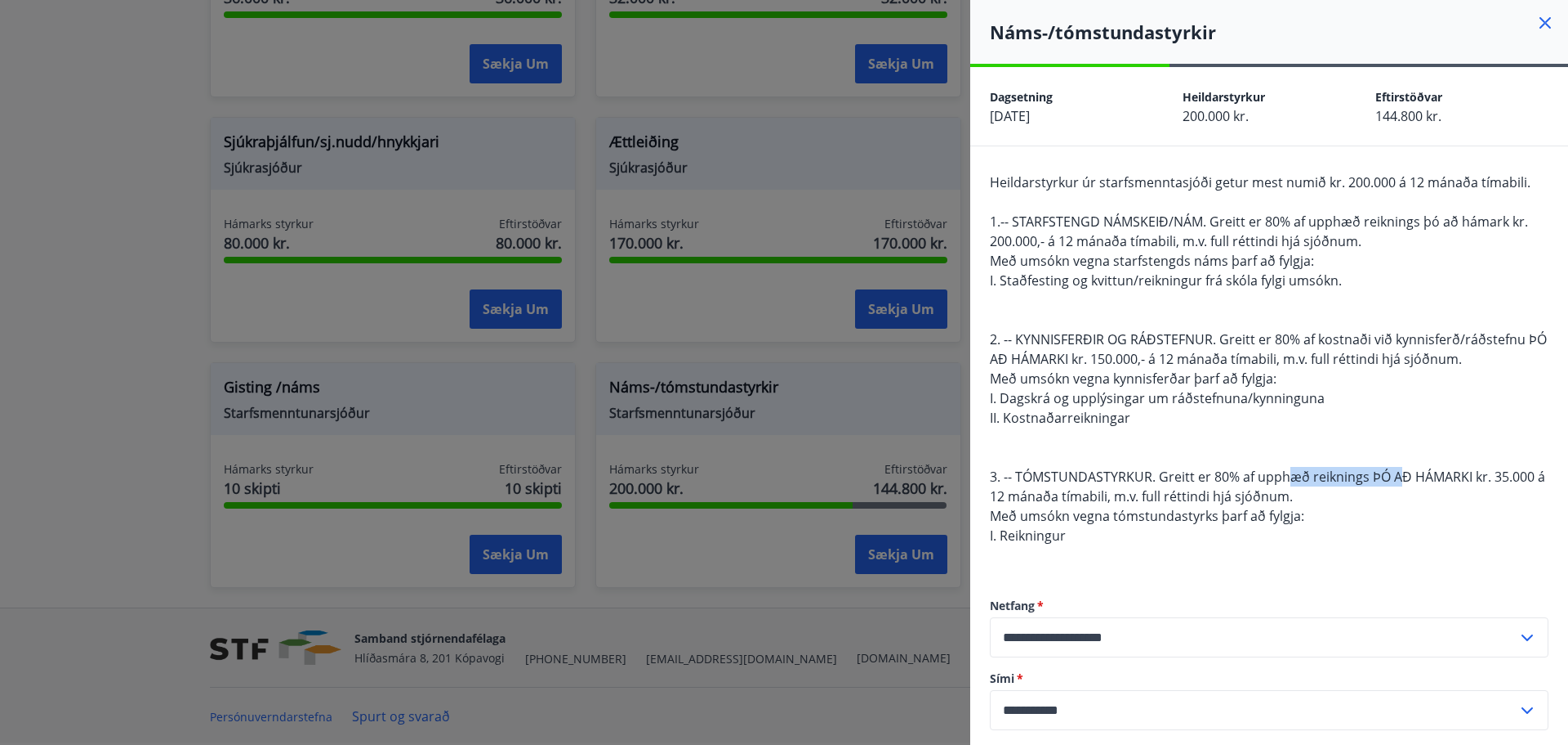
drag, startPoint x: 1300, startPoint y: 480, endPoint x: 1405, endPoint y: 478, distance: 105.0
click at [1405, 478] on span "3. -- TÓMSTUNDASTYRKUR. Greitt er 80% af upphæð reiknings ÞÓ AÐ HÁMARKI kr. 35.…" at bounding box center [1267, 485] width 555 height 37
drag, startPoint x: 1132, startPoint y: 498, endPoint x: 1219, endPoint y: 492, distance: 87.2
click at [1218, 490] on span "3. -- TÓMSTUNDASTYRKUR. Greitt er 80% af upphæð reiknings ÞÓ AÐ HÁMARKI kr. 35.…" at bounding box center [1267, 485] width 555 height 37
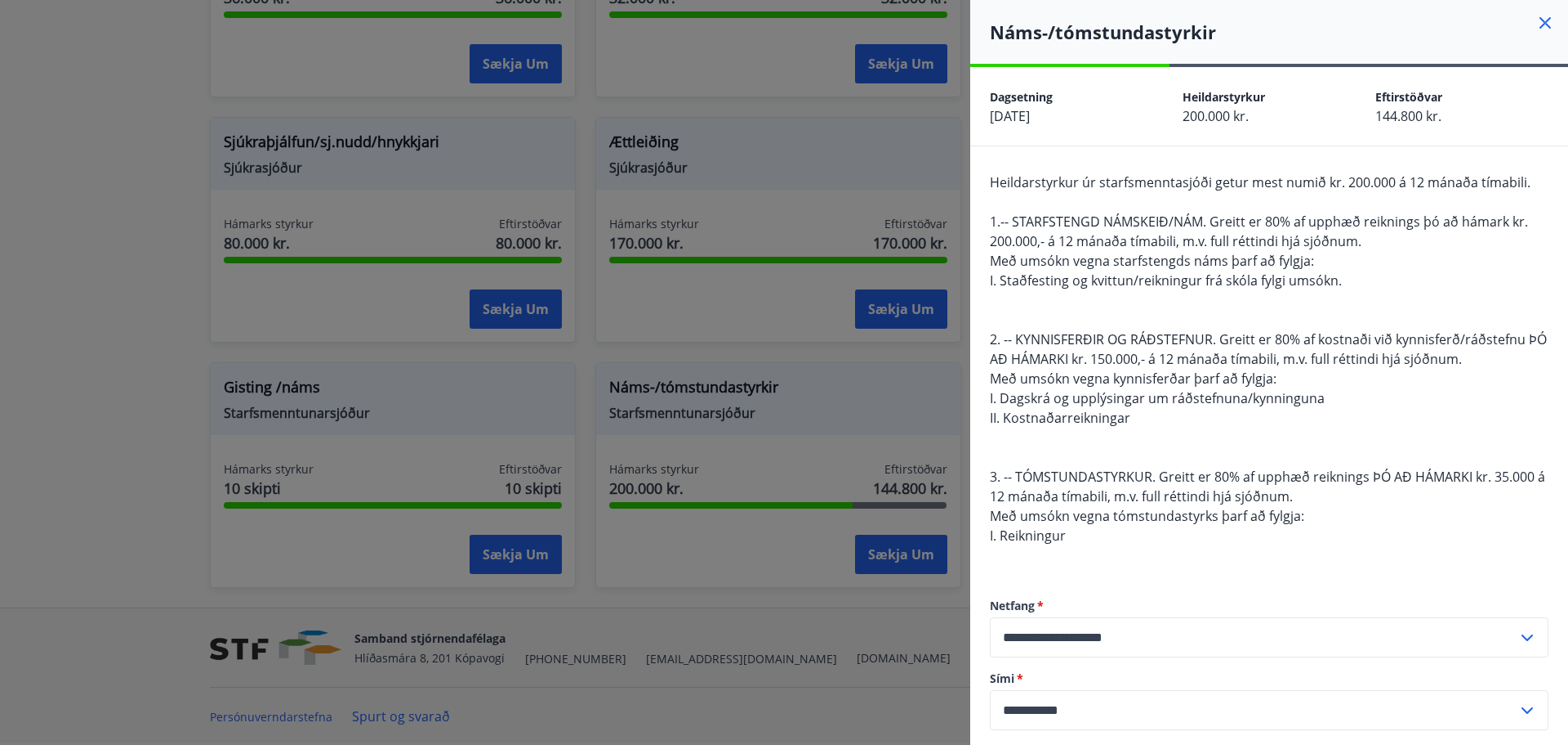
click at [1187, 531] on div "Heildarstyrkur úr starfsmenntasjóði getur mest numið kr. 200.000 á 12 mánaða tí…" at bounding box center [1269, 368] width 559 height 392
click at [1071, 543] on div "Heildarstyrkur úr starfsmenntasjóði getur mest numið kr. 200.000 á 12 mánaða tí…" at bounding box center [1269, 368] width 559 height 392
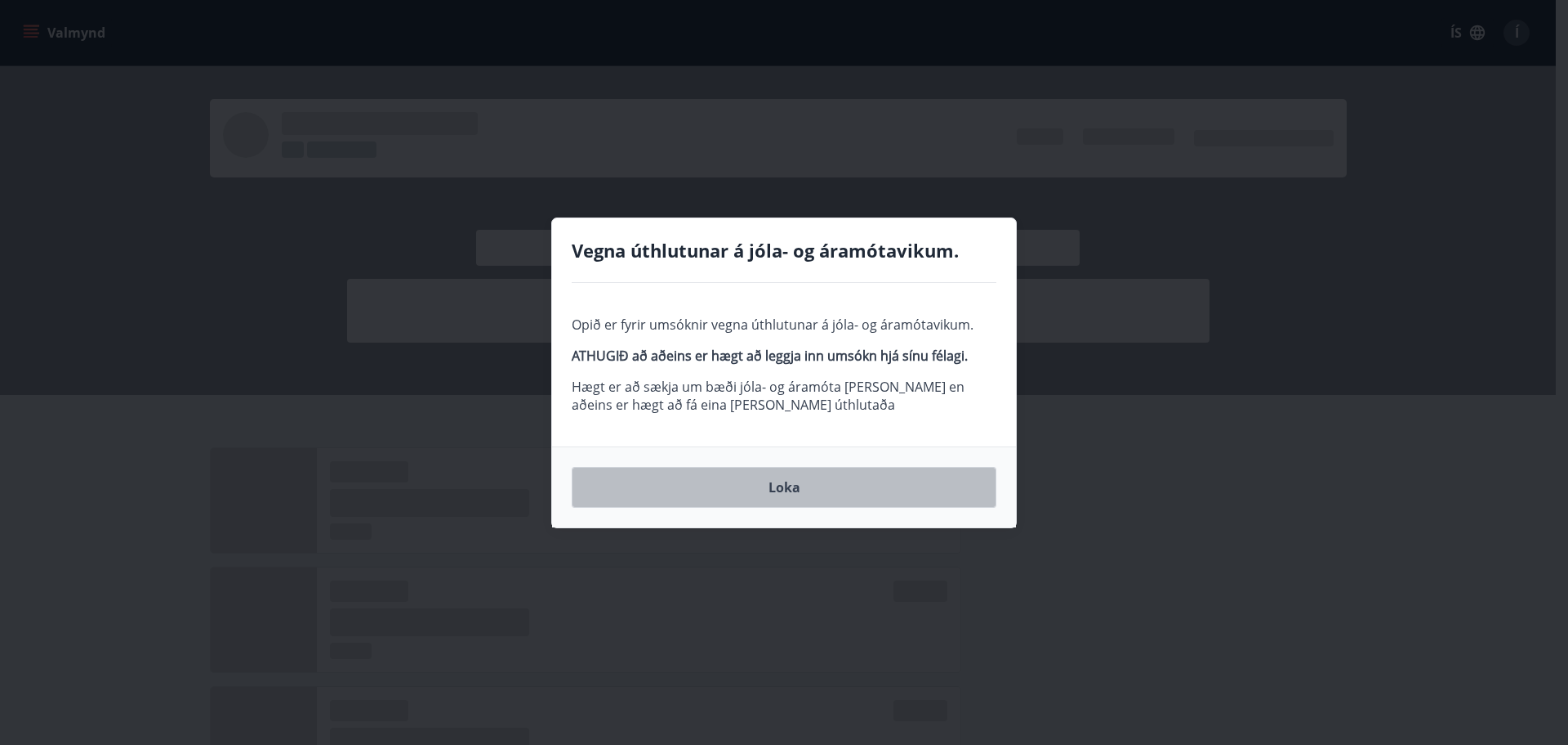
click at [810, 491] on button "Loka" at bounding box center [784, 486] width 425 height 41
